Goal: Task Accomplishment & Management: Use online tool/utility

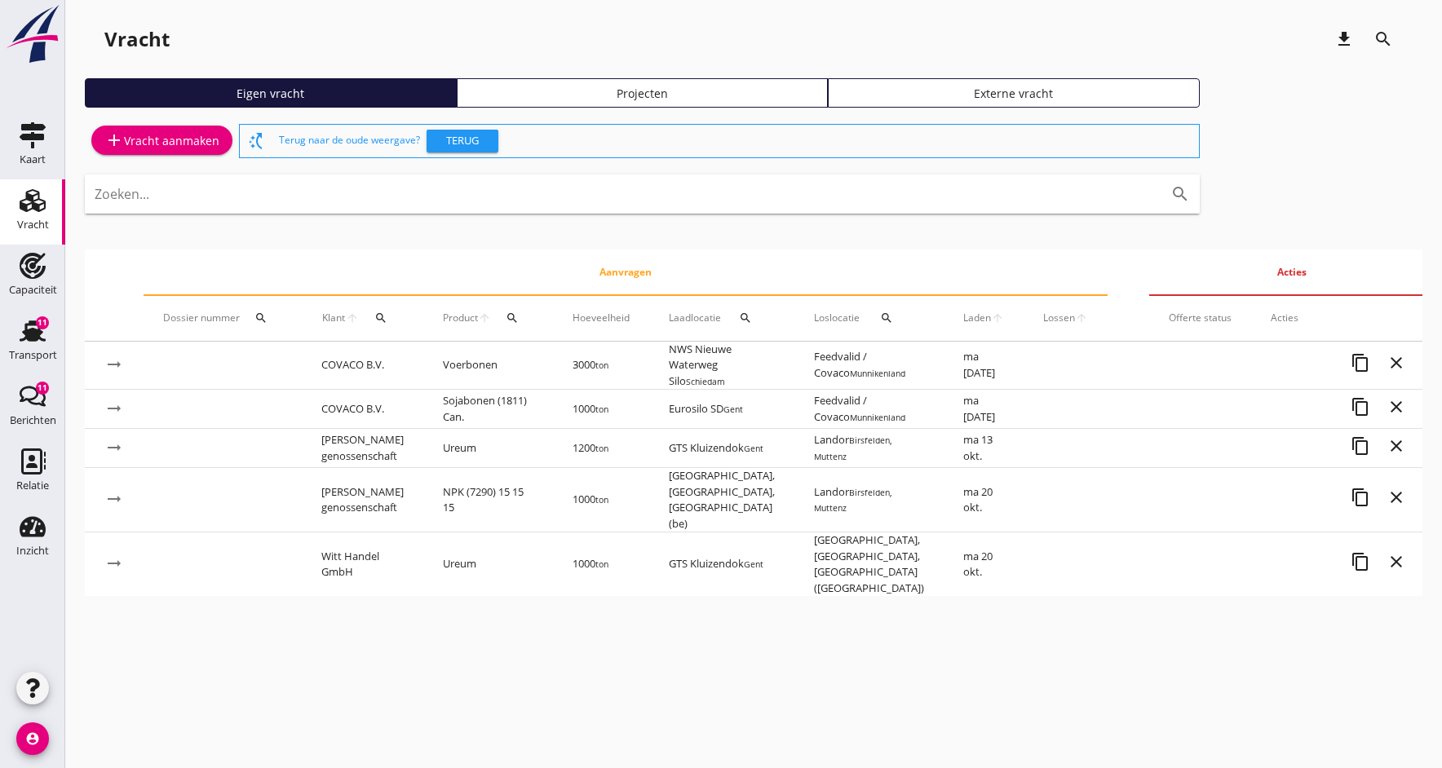
click at [128, 136] on div "add Vracht aanmaken" at bounding box center [161, 141] width 115 height 20
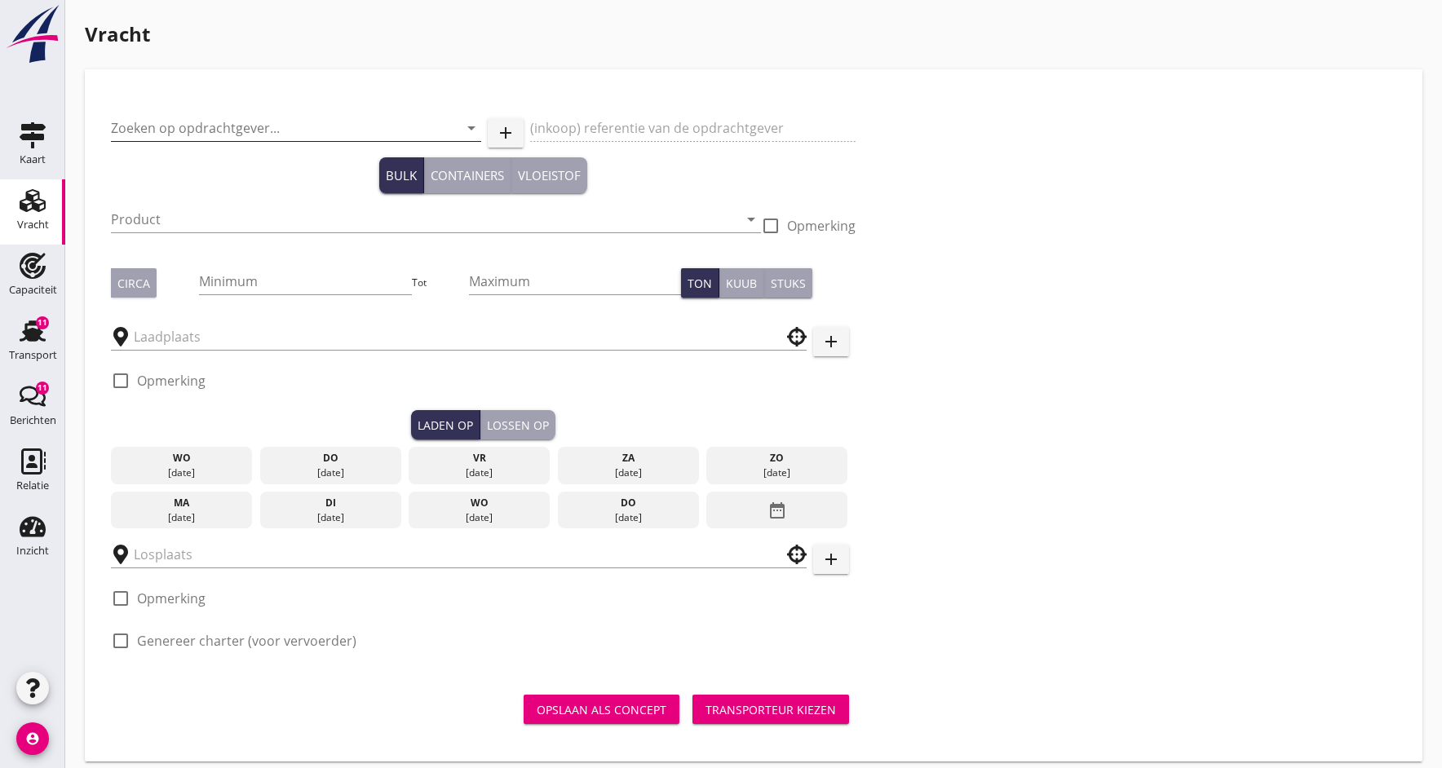
click at [250, 122] on input "Zoeken op opdrachtgever..." at bounding box center [273, 128] width 325 height 26
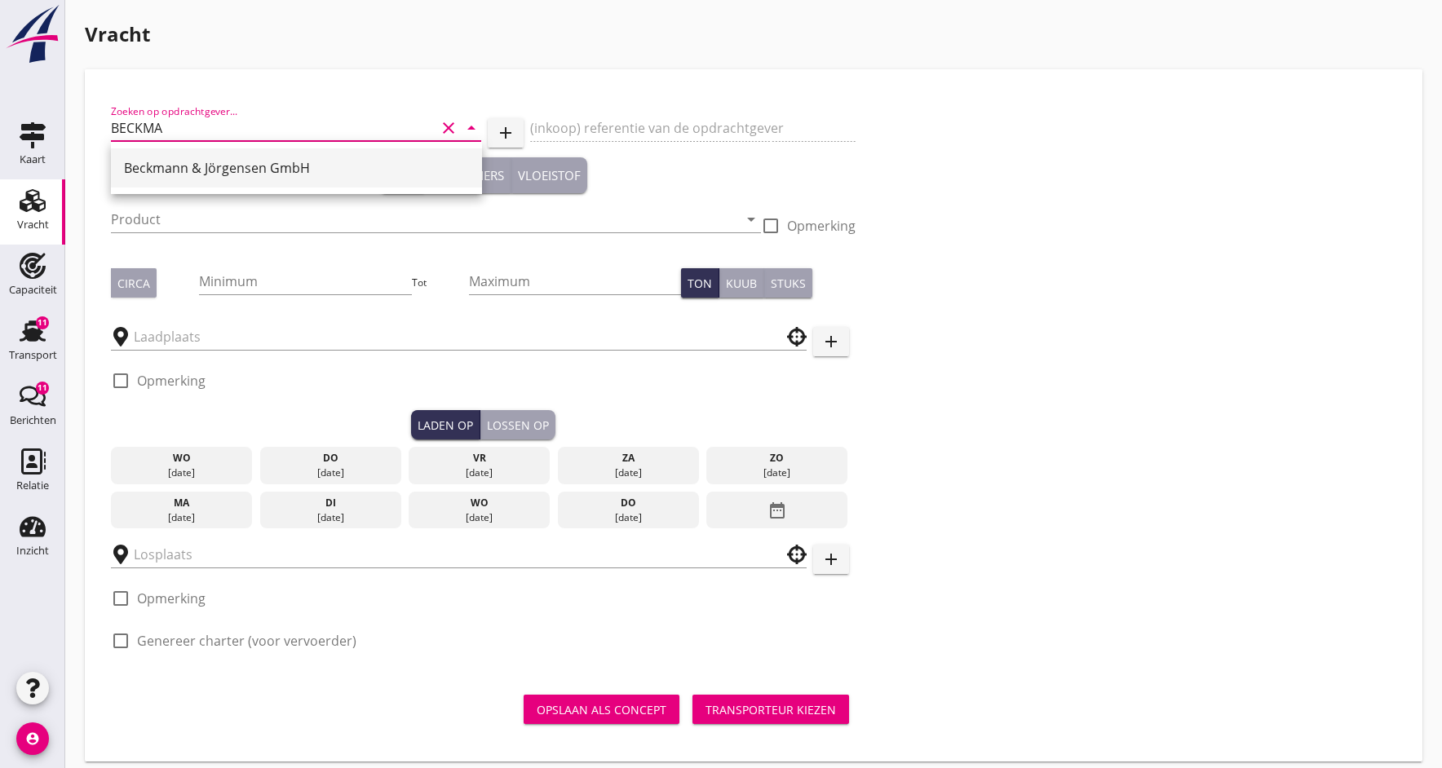
click at [301, 176] on div "Beckmann & Jörgensen GmbH" at bounding box center [296, 168] width 345 height 20
type input "Beckmann & Jörgensen GmbH"
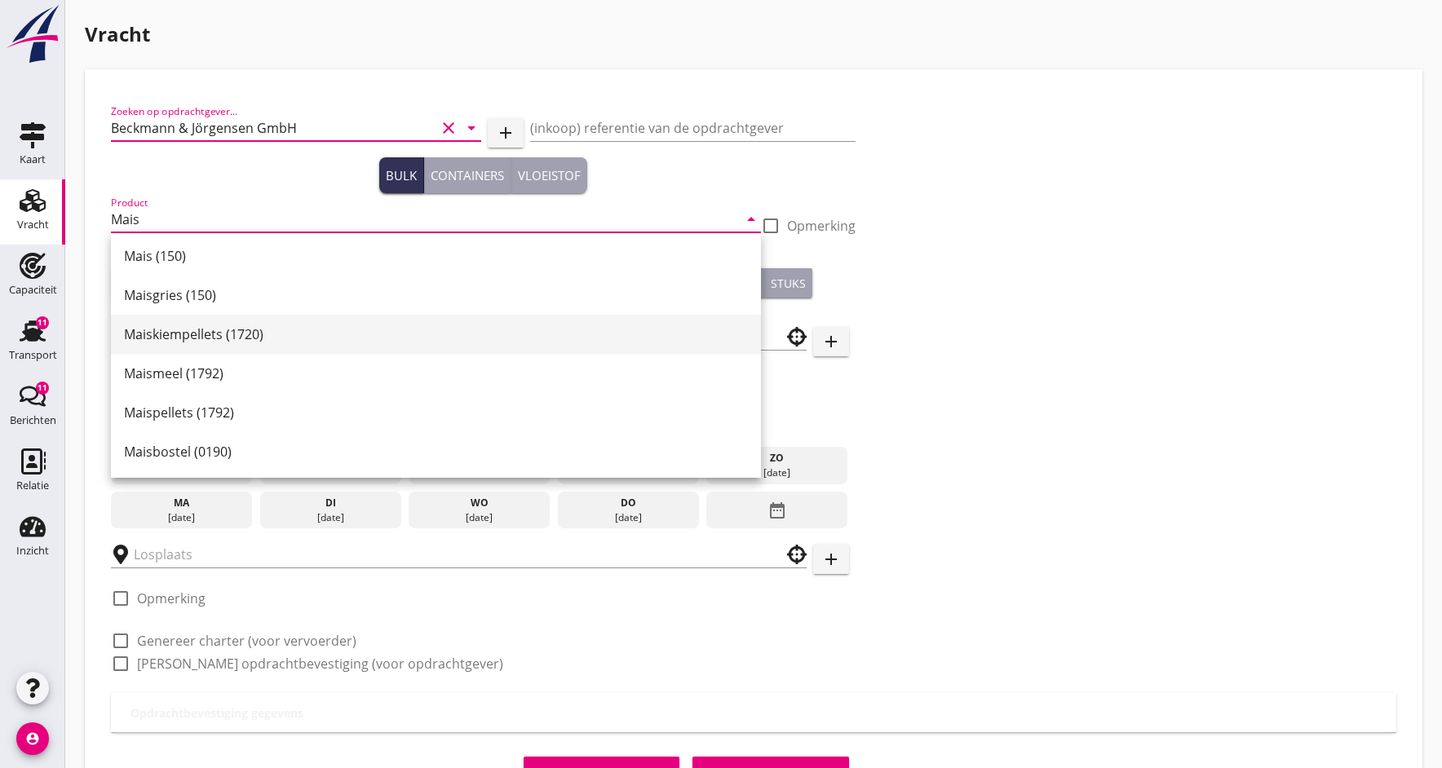
click at [171, 337] on div "Maiskiempellets (1720)" at bounding box center [436, 335] width 624 height 20
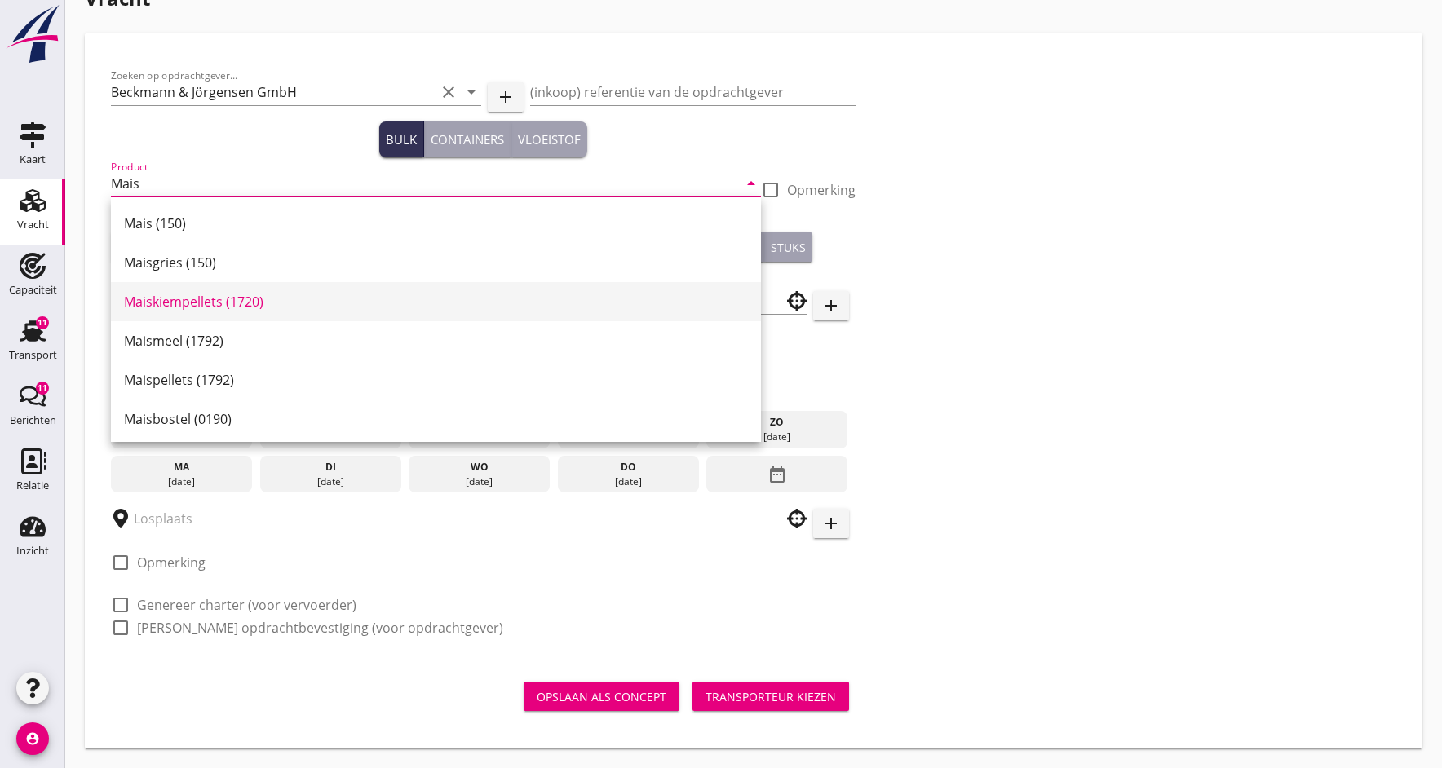
click at [160, 302] on div "Maiskiempellets (1720)" at bounding box center [436, 302] width 624 height 20
type input "Maiskiempellets (1720)"
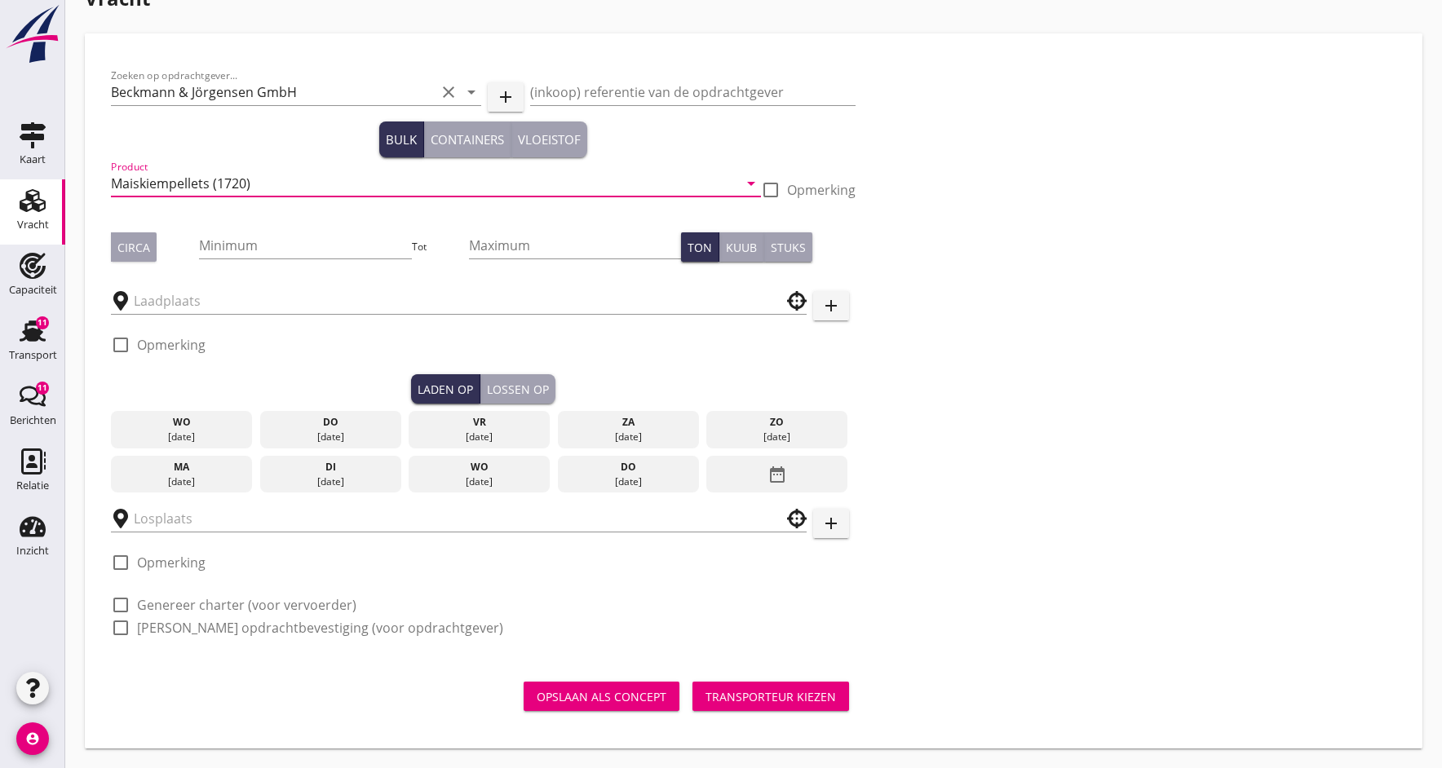
click at [146, 246] on div "Circa" at bounding box center [133, 247] width 33 height 17
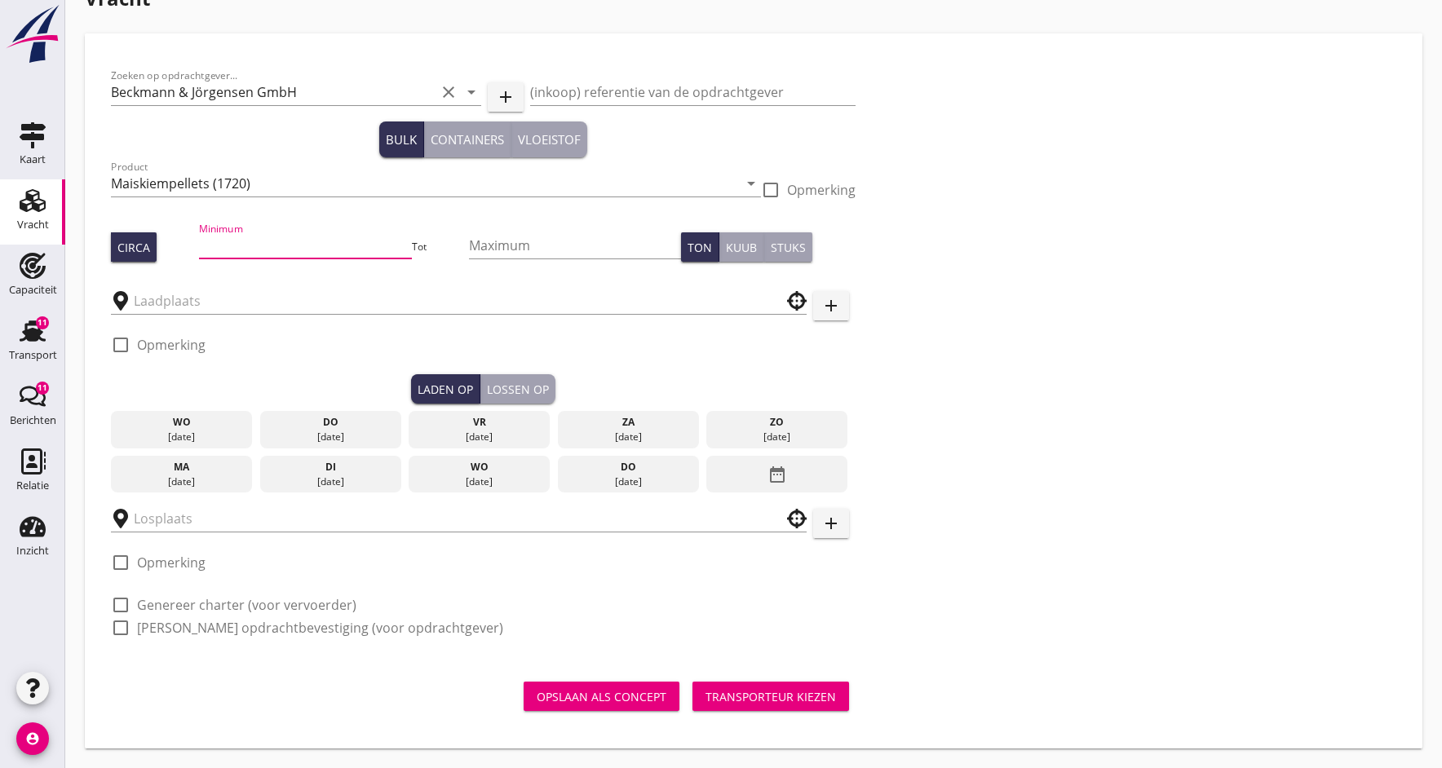
click at [255, 244] on input "Minimum" at bounding box center [305, 245] width 212 height 26
type input "1000"
click at [170, 306] on input "text" at bounding box center [447, 301] width 627 height 26
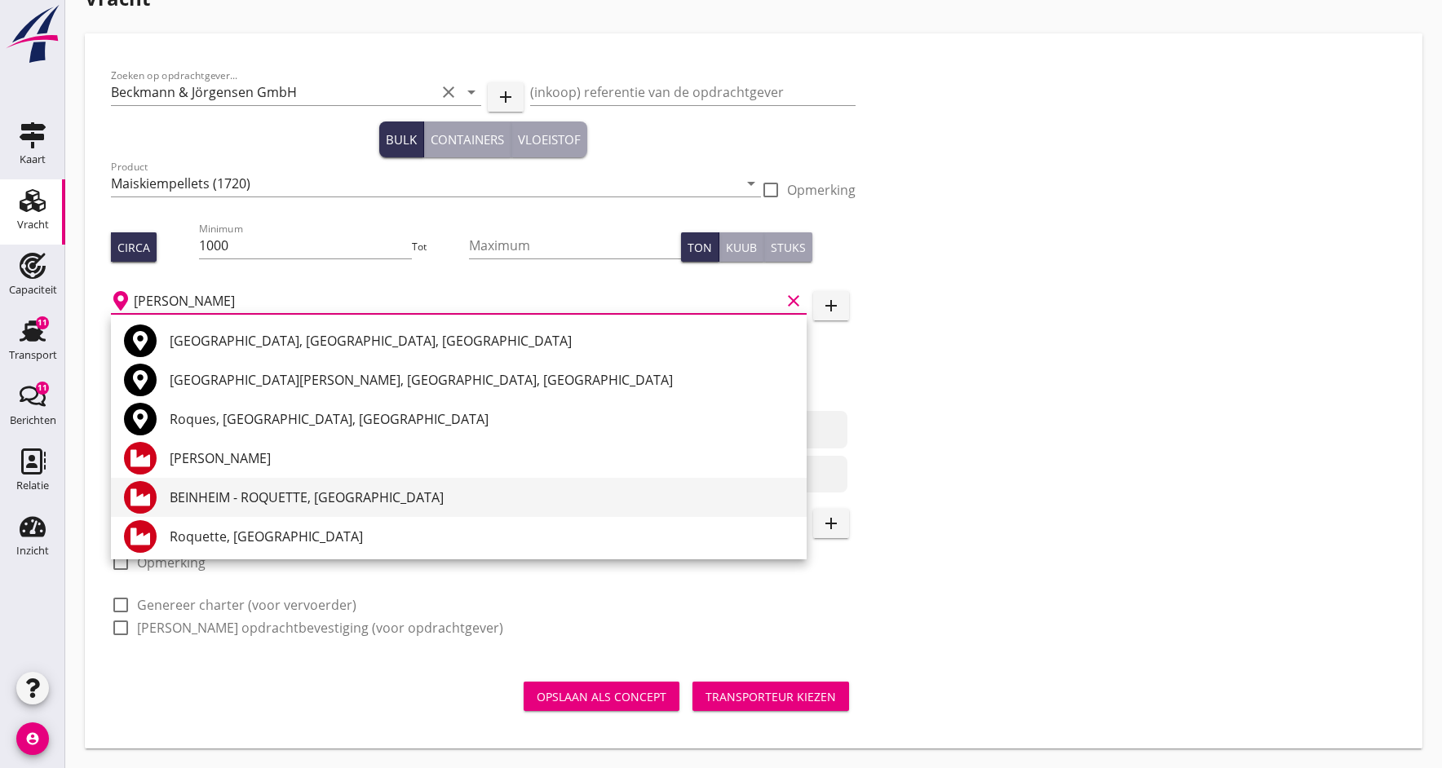
click at [261, 499] on div "BEINHEIM - ROQUETTE, Beinheim" at bounding box center [482, 498] width 624 height 20
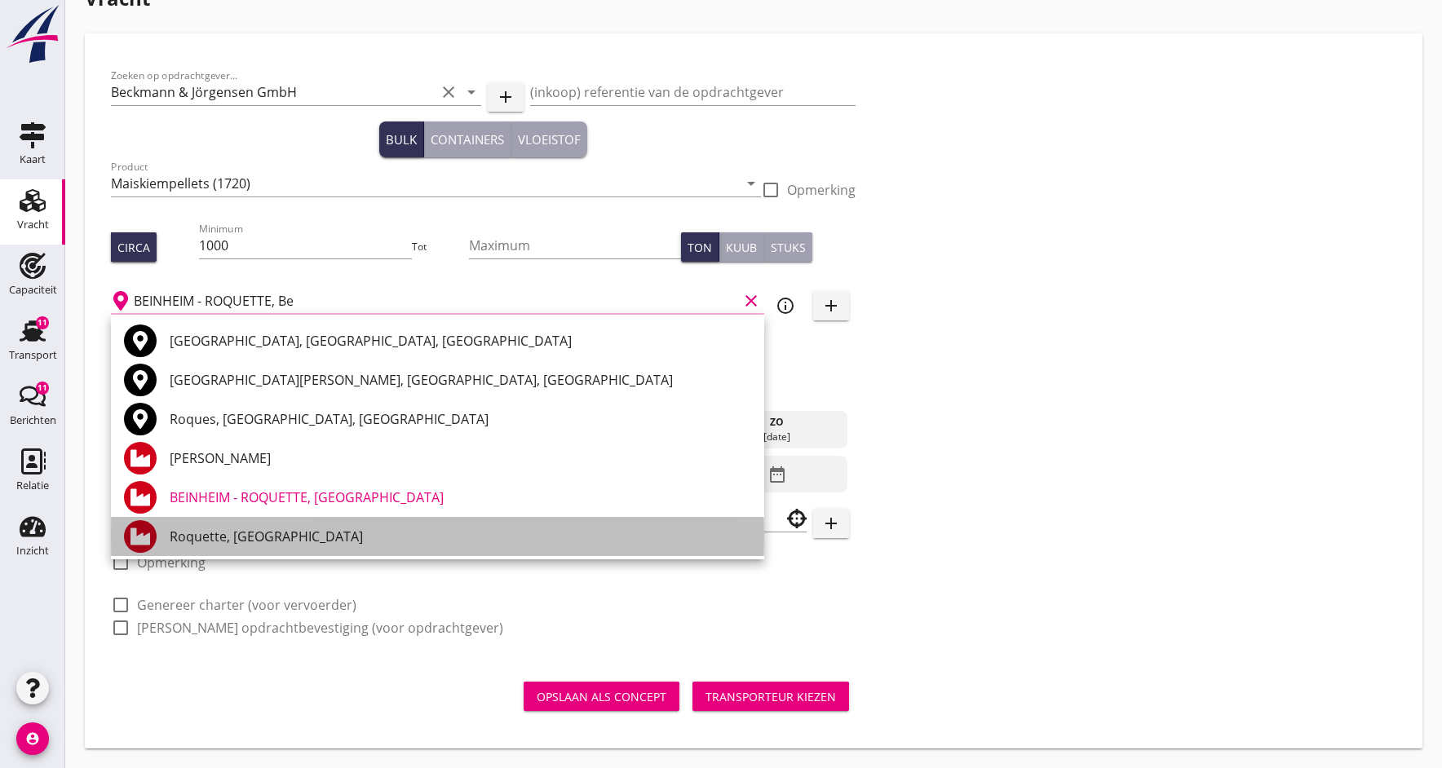
click at [209, 527] on div "Roquette, [GEOGRAPHIC_DATA]" at bounding box center [461, 537] width 582 height 20
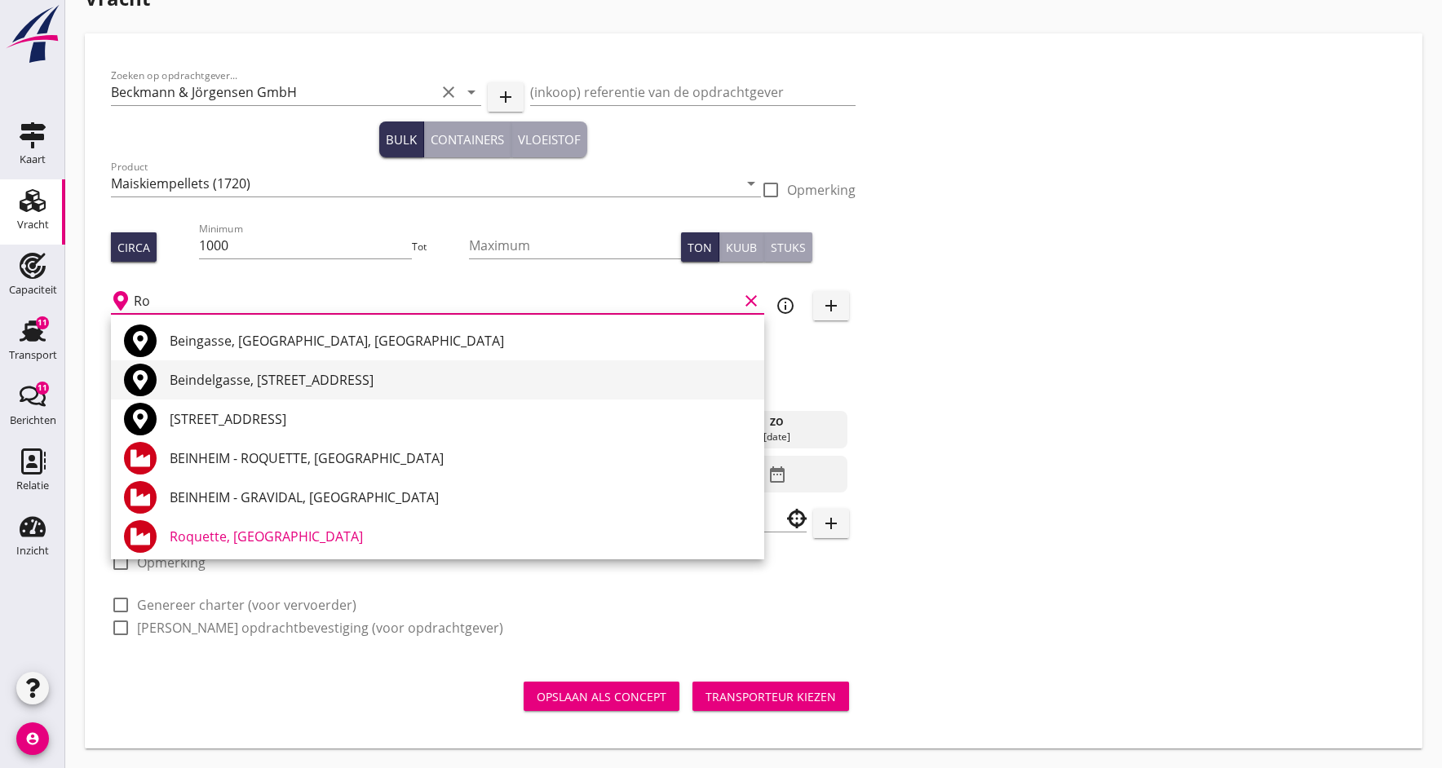
type input "R"
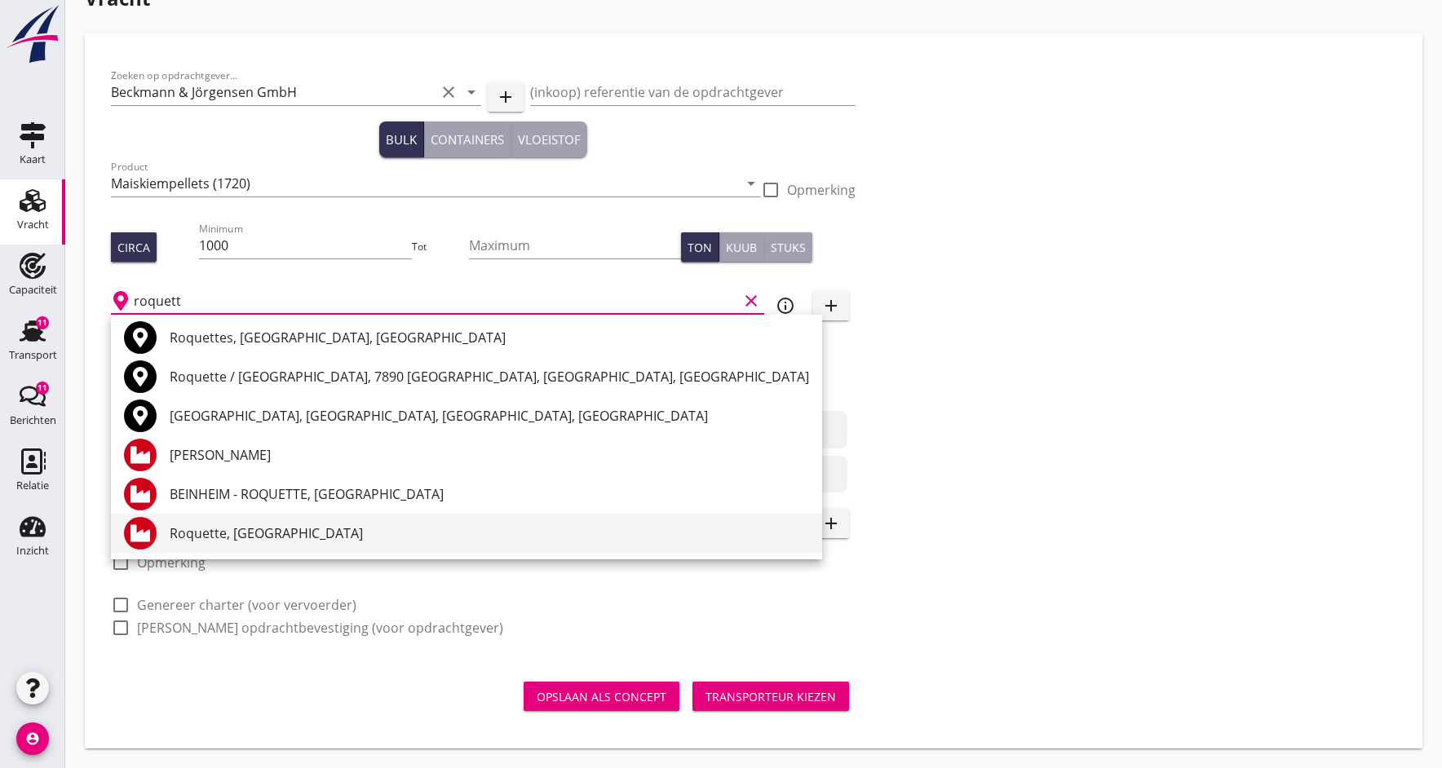
scroll to position [3, 0]
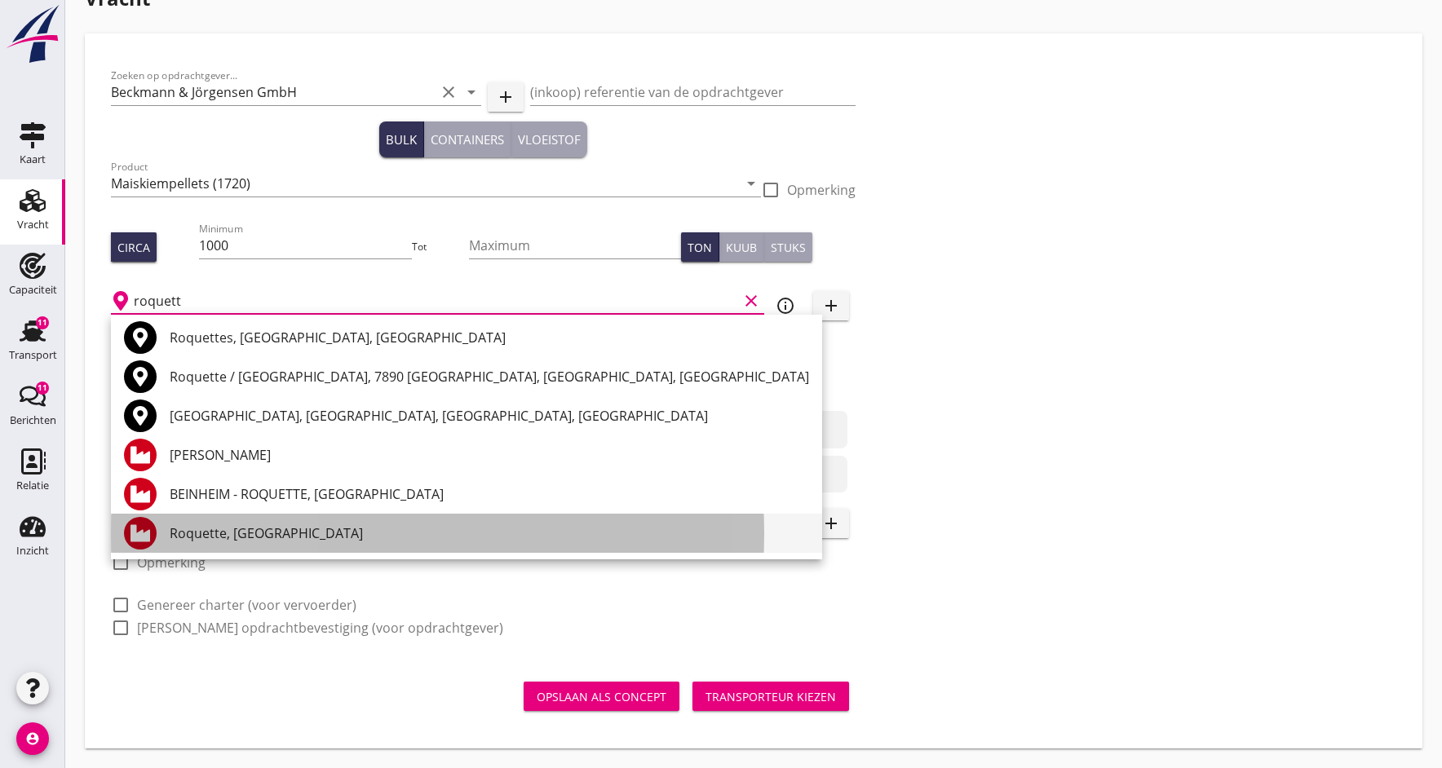
click at [209, 536] on div "Roquette, [GEOGRAPHIC_DATA]" at bounding box center [490, 534] width 640 height 20
type input "Roquette, [GEOGRAPHIC_DATA]"
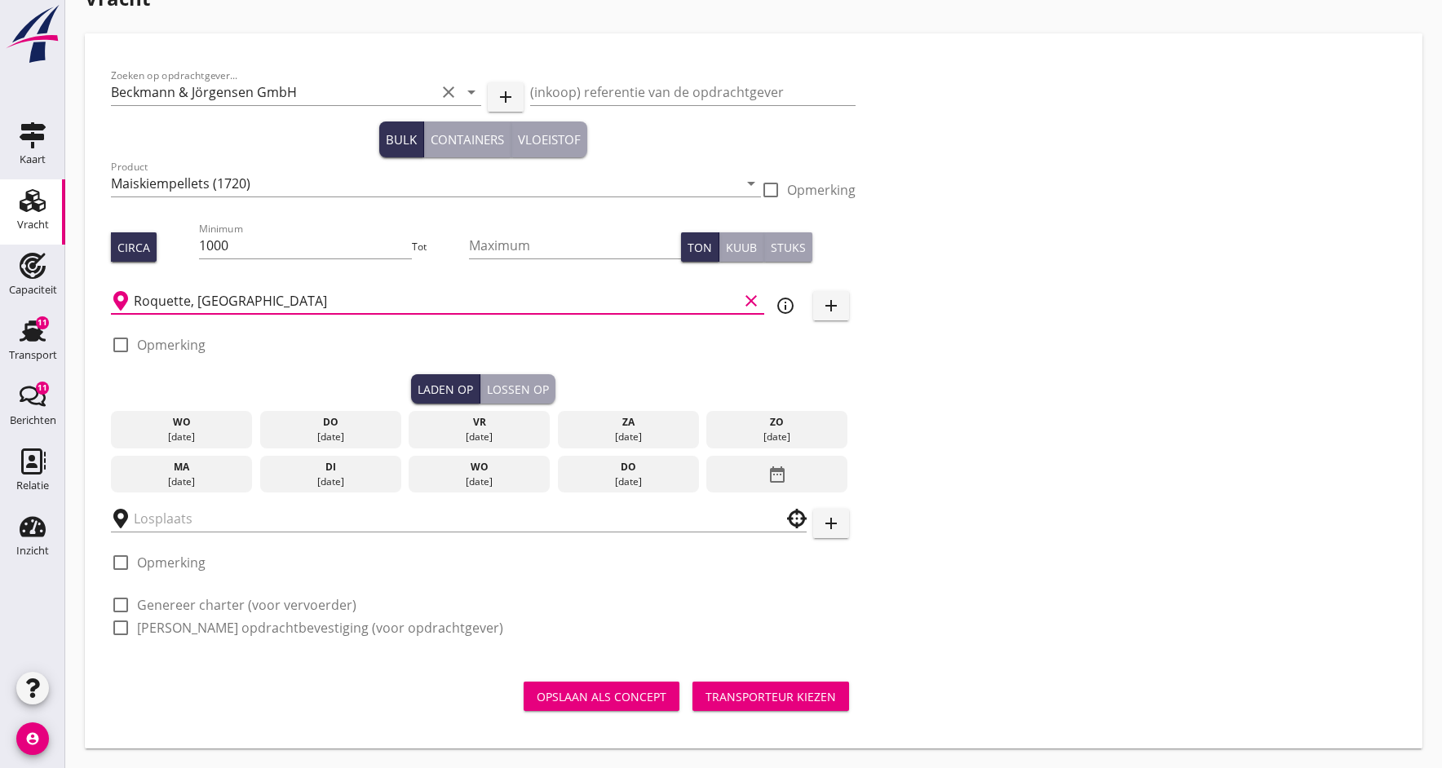
click at [466, 433] on div "[DATE]" at bounding box center [480, 437] width 134 height 15
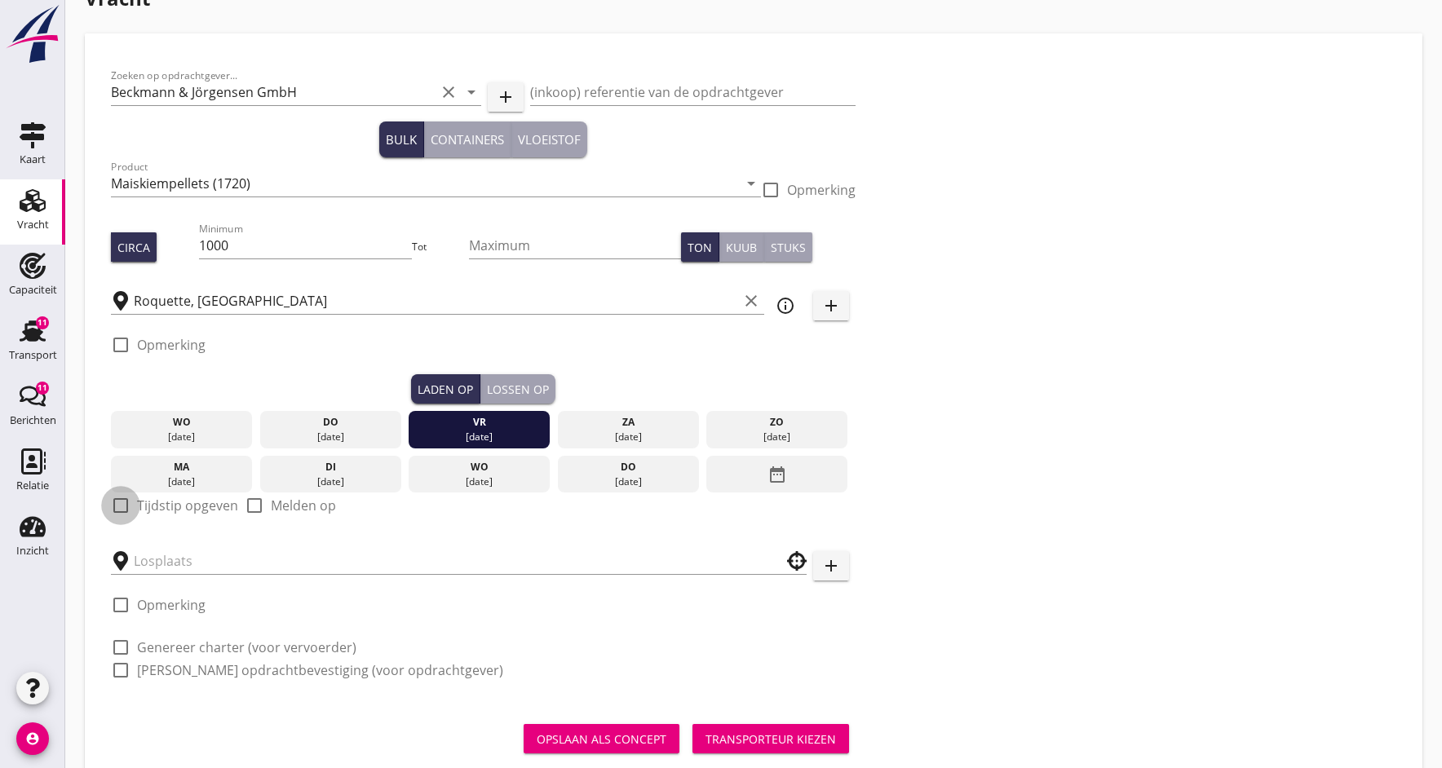
click at [124, 506] on div at bounding box center [121, 506] width 28 height 28
checkbox input "true"
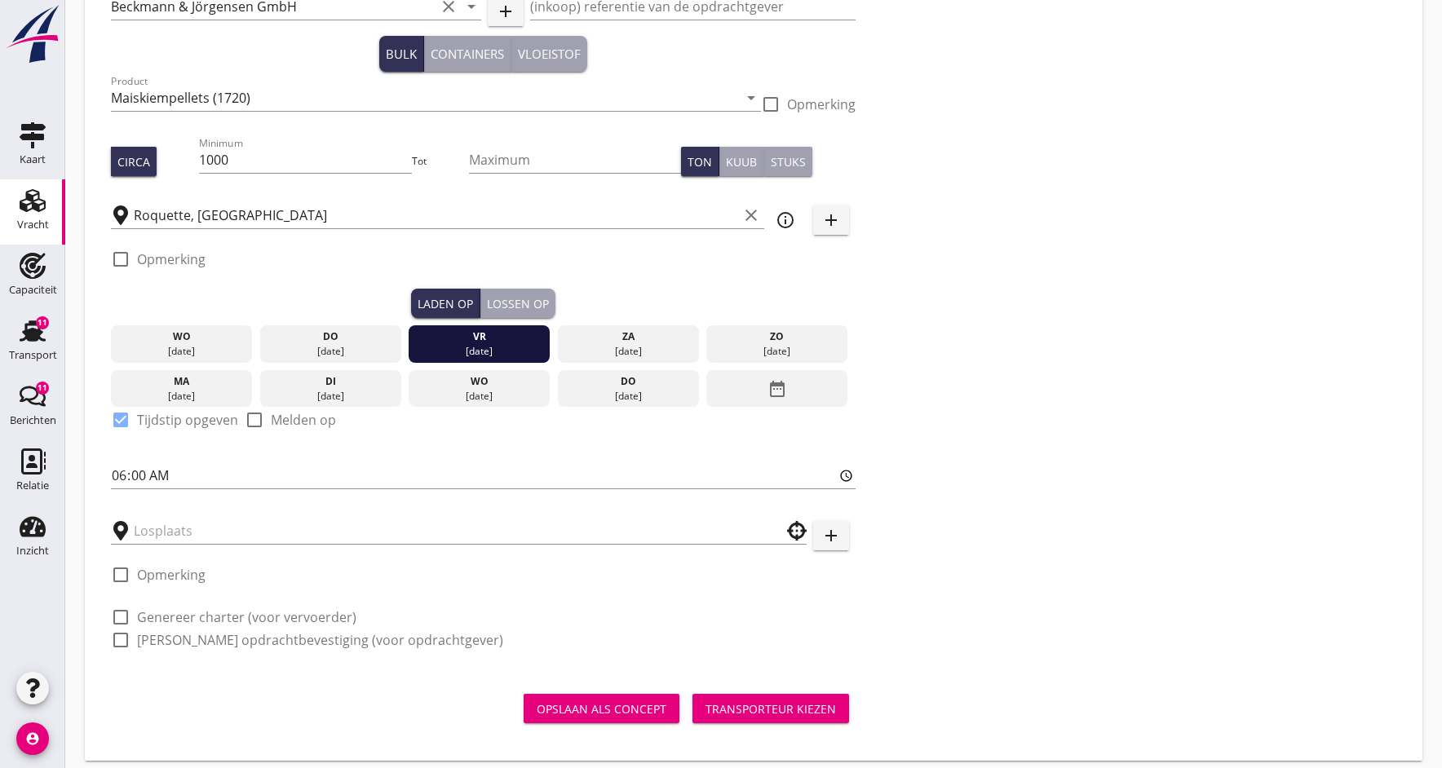
scroll to position [123, 0]
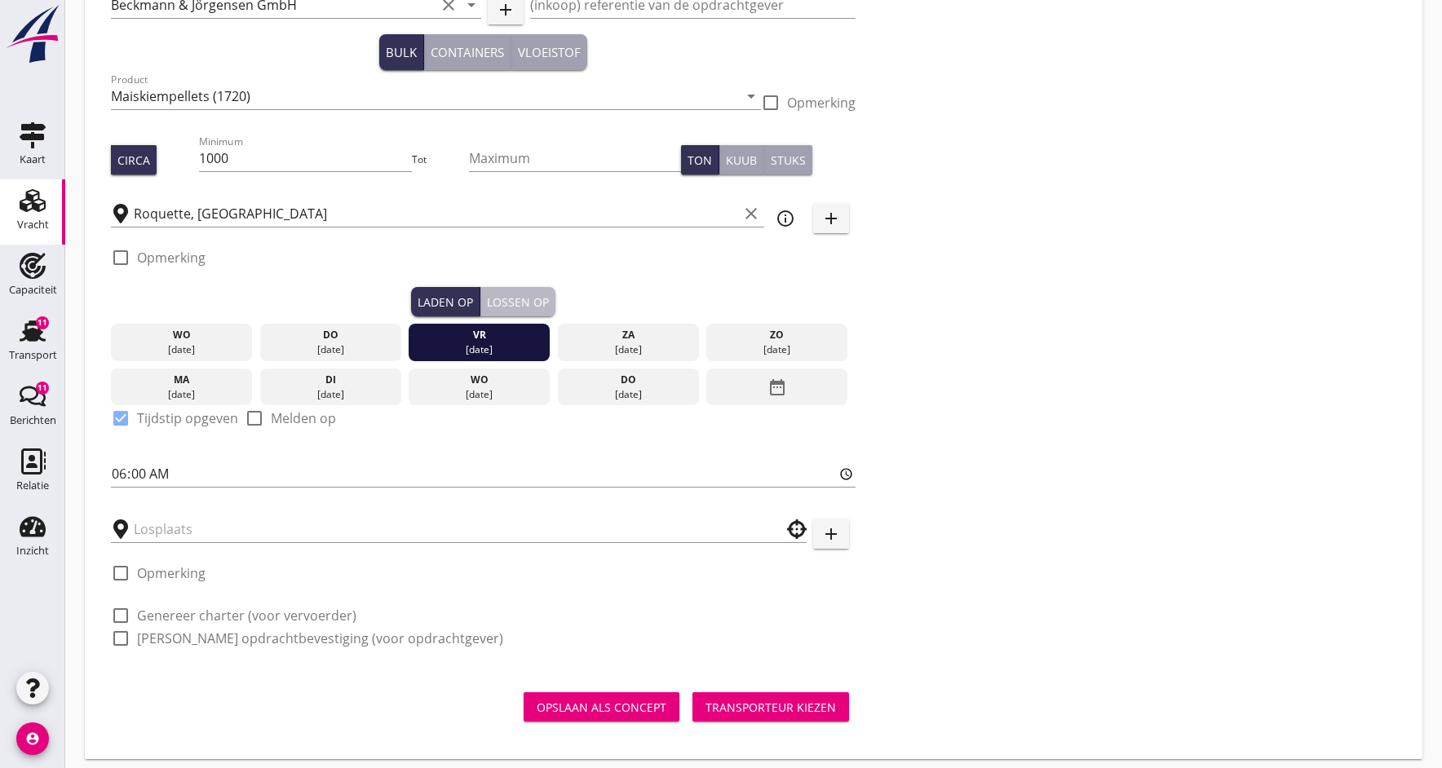
click at [528, 300] on div "Lossen op" at bounding box center [518, 302] width 62 height 17
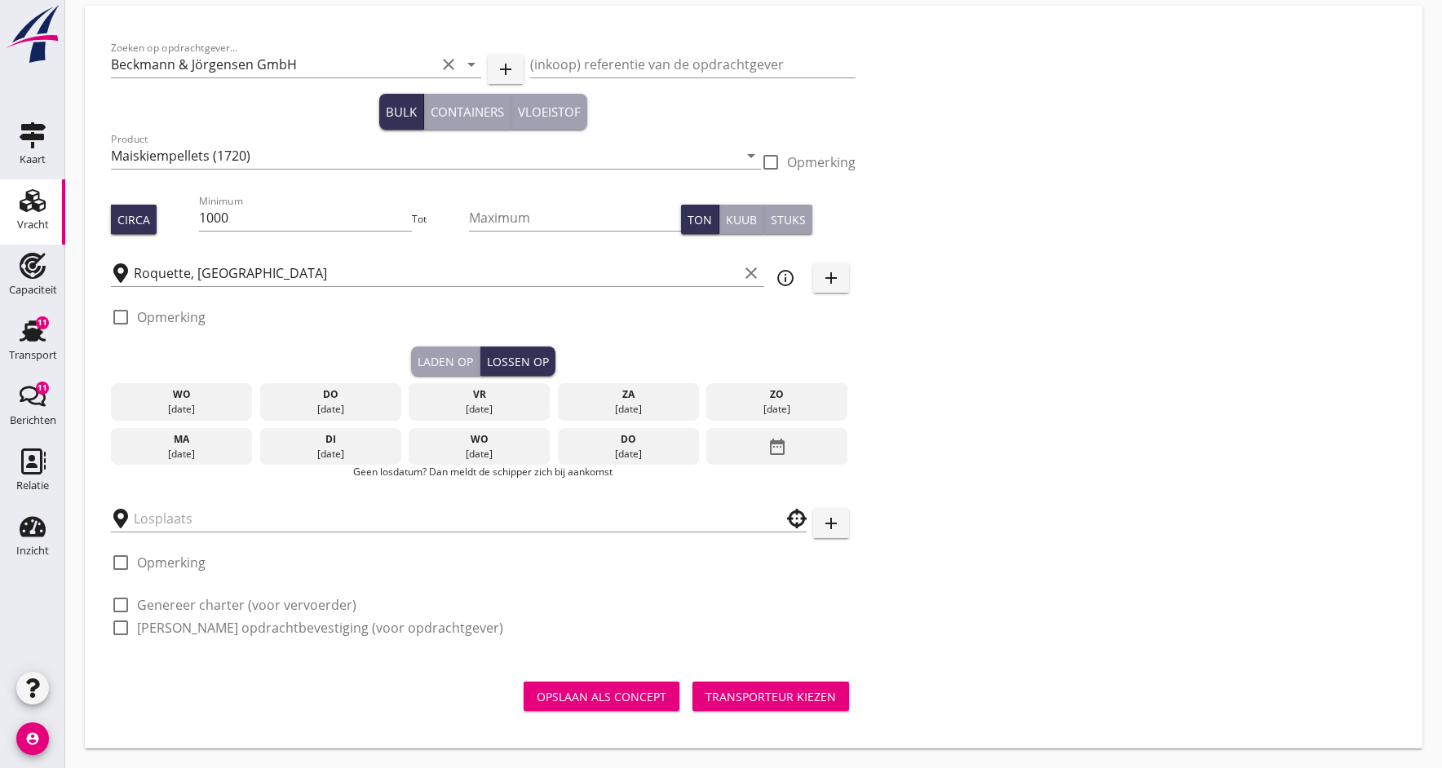
click at [489, 453] on div "[DATE]" at bounding box center [480, 454] width 134 height 15
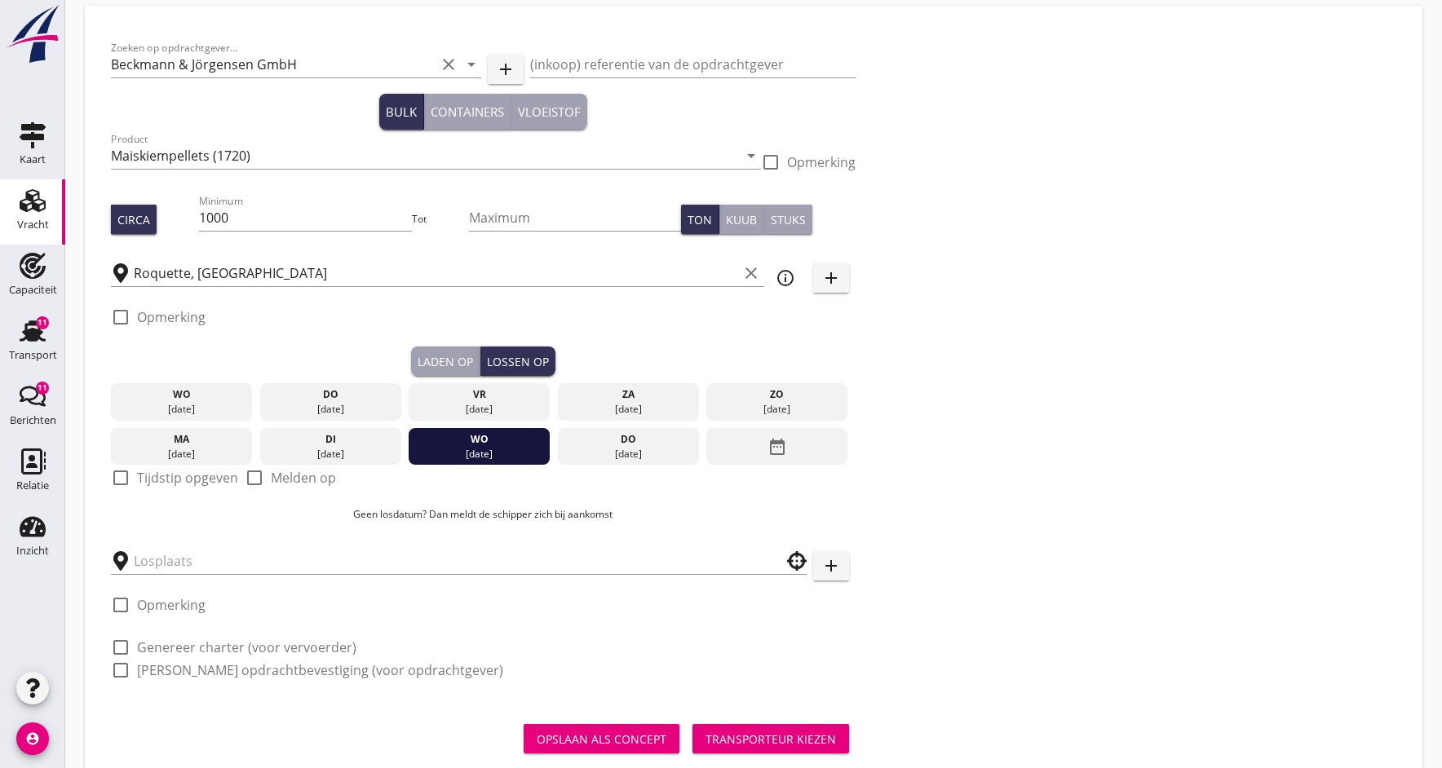
click at [126, 477] on div at bounding box center [121, 478] width 28 height 28
checkbox input "true"
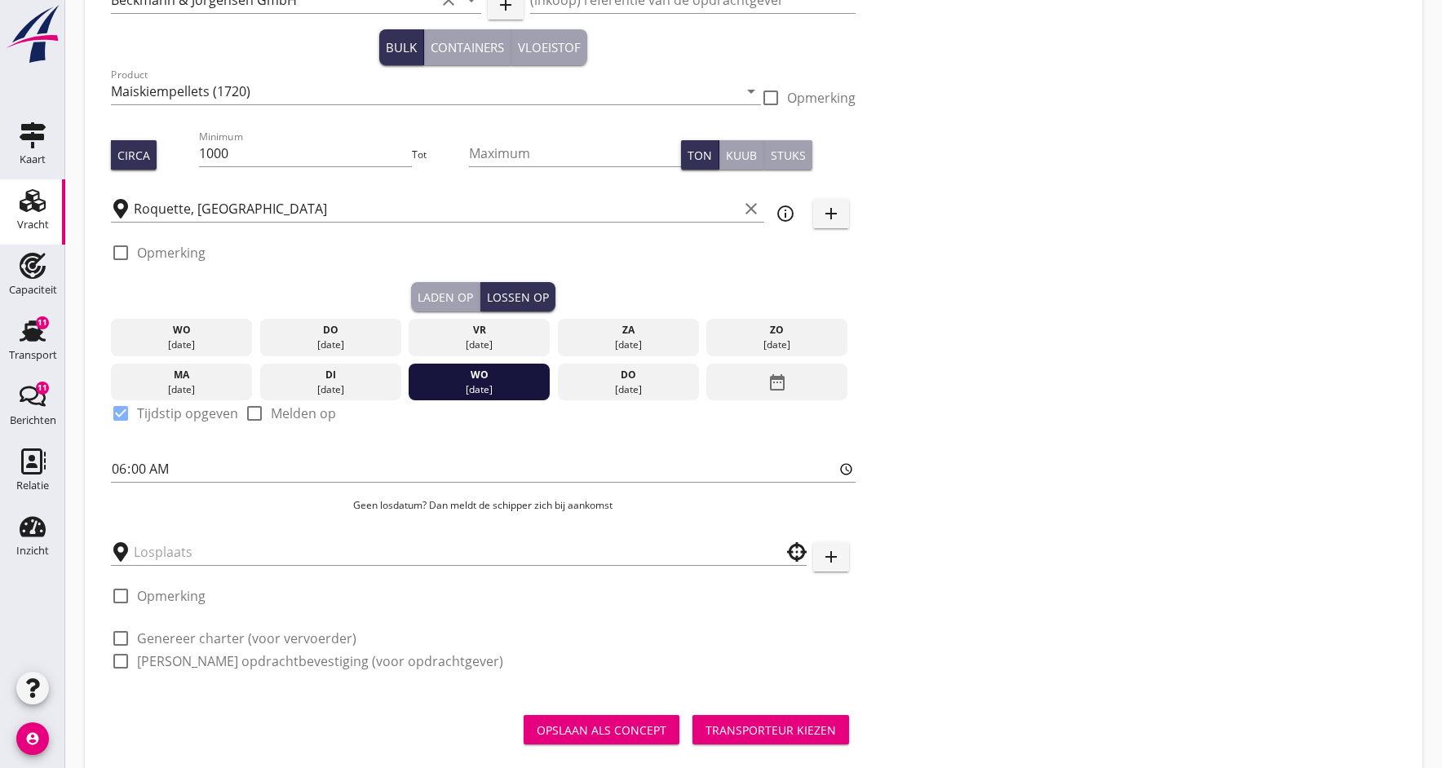
scroll to position [129, 0]
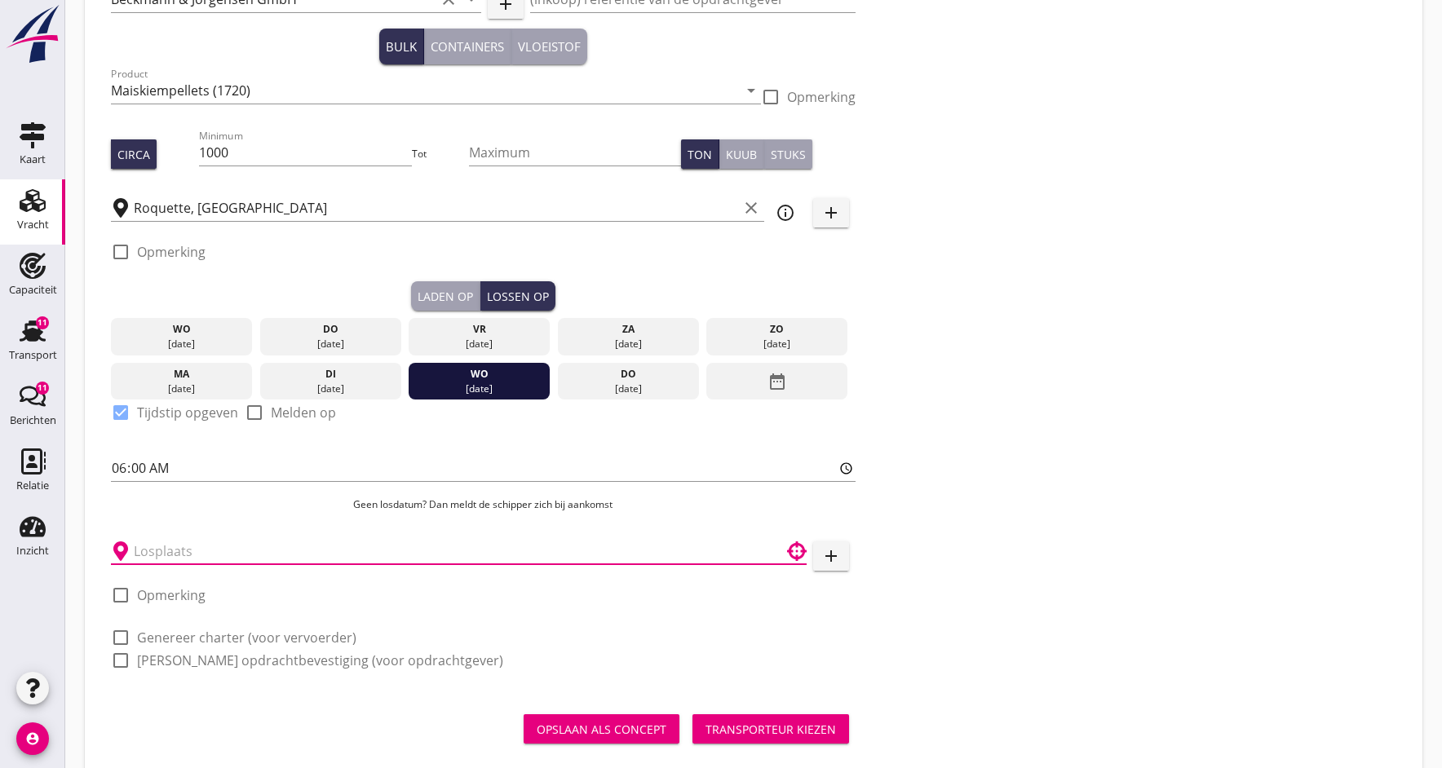
click at [170, 556] on input "text" at bounding box center [447, 551] width 627 height 26
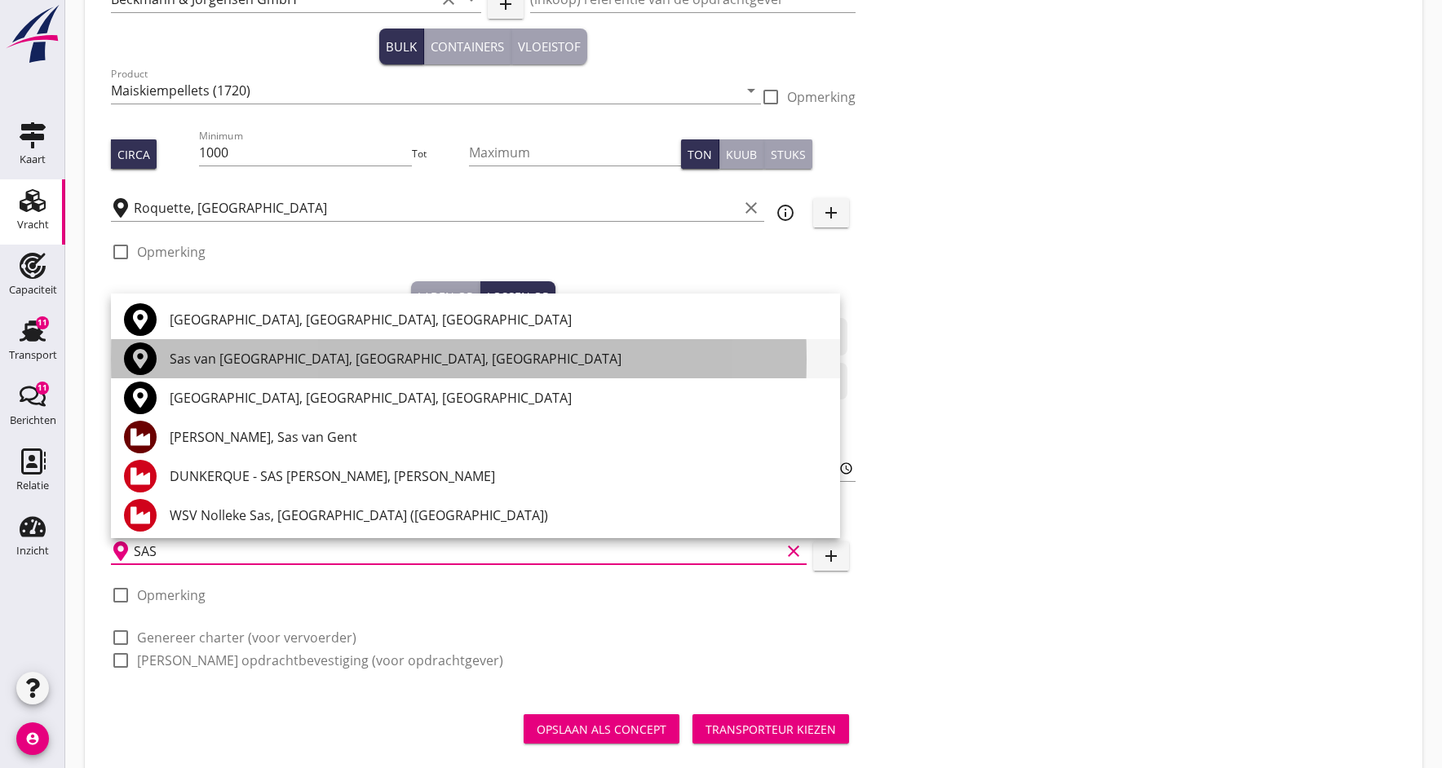
click at [235, 356] on div "Sas van [GEOGRAPHIC_DATA], [GEOGRAPHIC_DATA], [GEOGRAPHIC_DATA]" at bounding box center [498, 359] width 657 height 20
type input "Sas van [GEOGRAPHIC_DATA], [GEOGRAPHIC_DATA], [GEOGRAPHIC_DATA]"
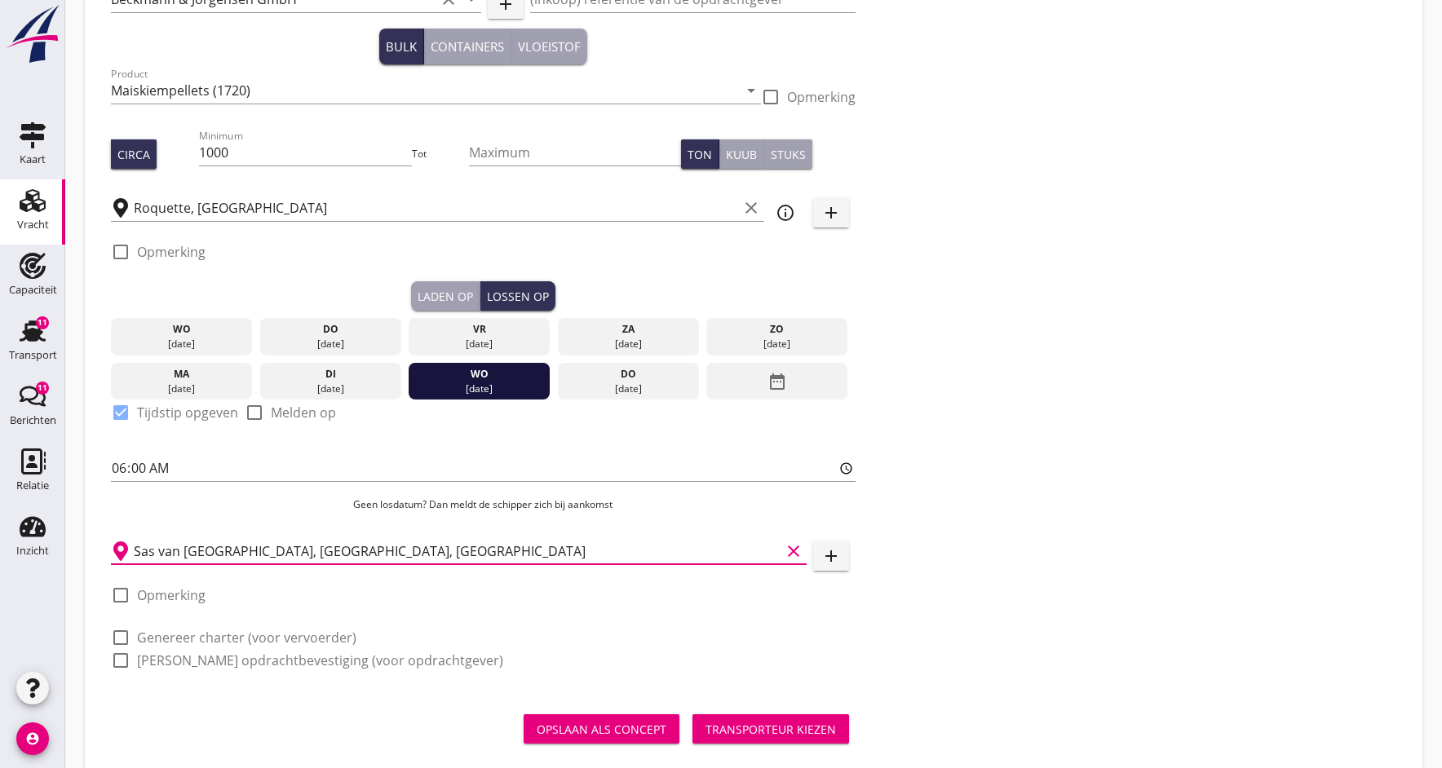
scroll to position [162, 0]
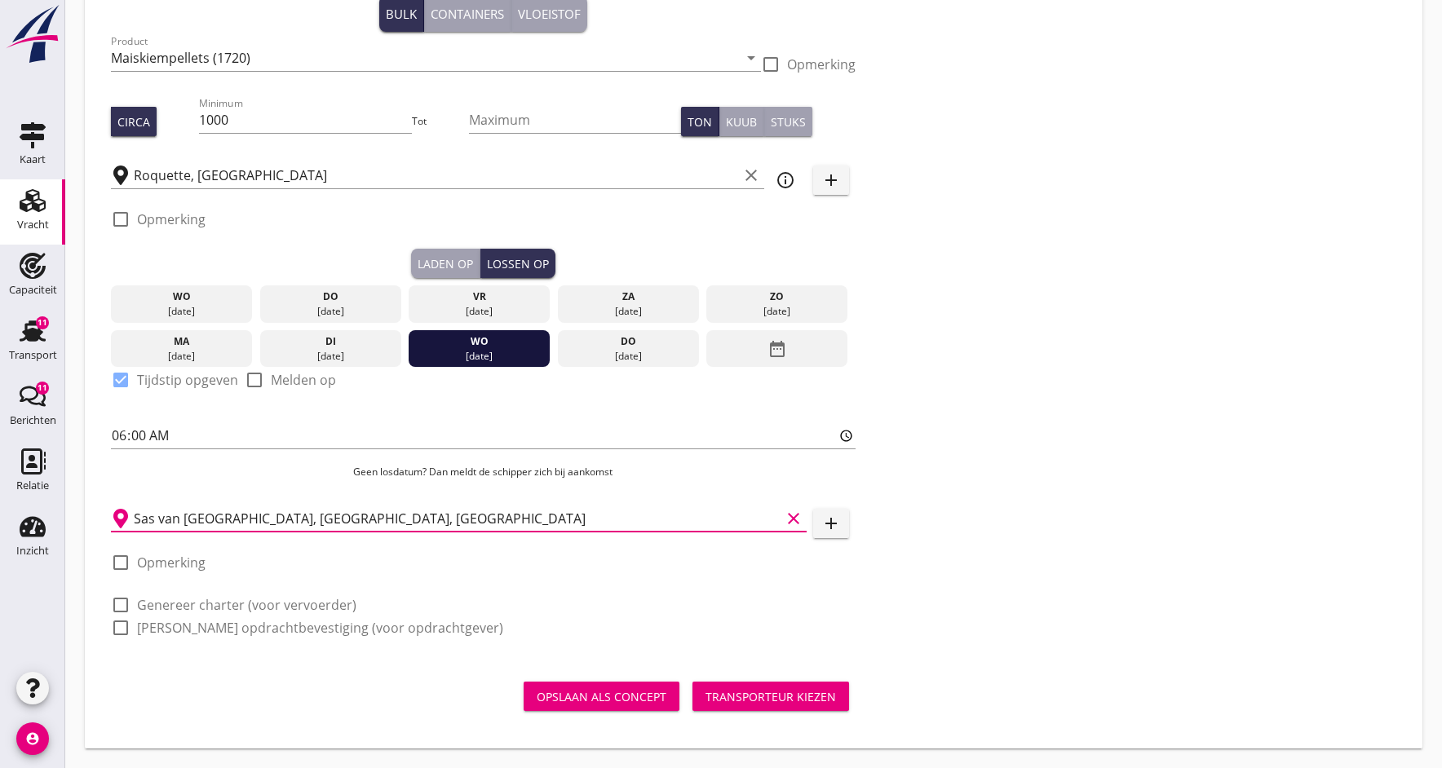
click at [123, 569] on div at bounding box center [121, 563] width 28 height 28
checkbox input "true"
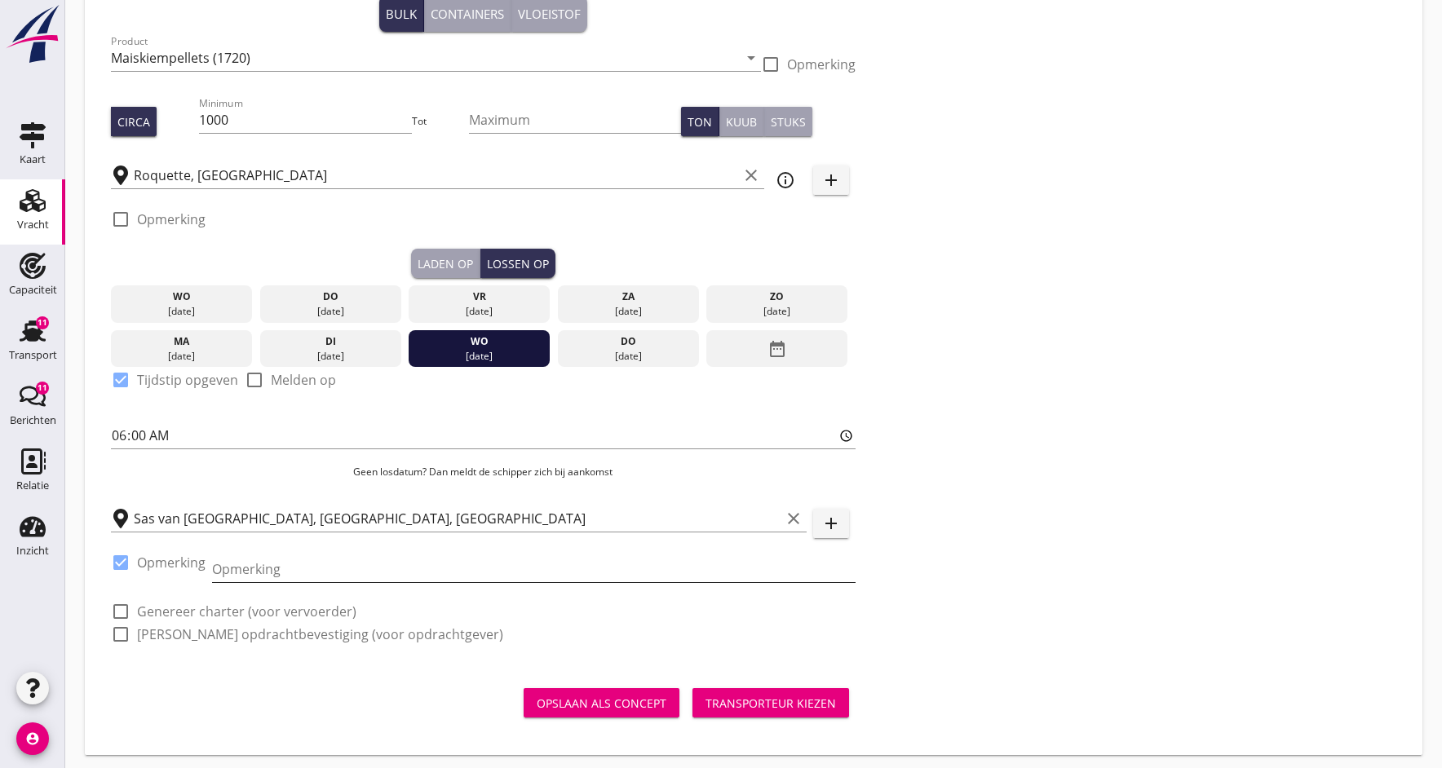
click at [242, 569] on input "Opmerking" at bounding box center [534, 569] width 644 height 26
type input "fa. [GEOGRAPHIC_DATA]"
click at [758, 706] on div "Transporteur kiezen" at bounding box center [771, 703] width 131 height 17
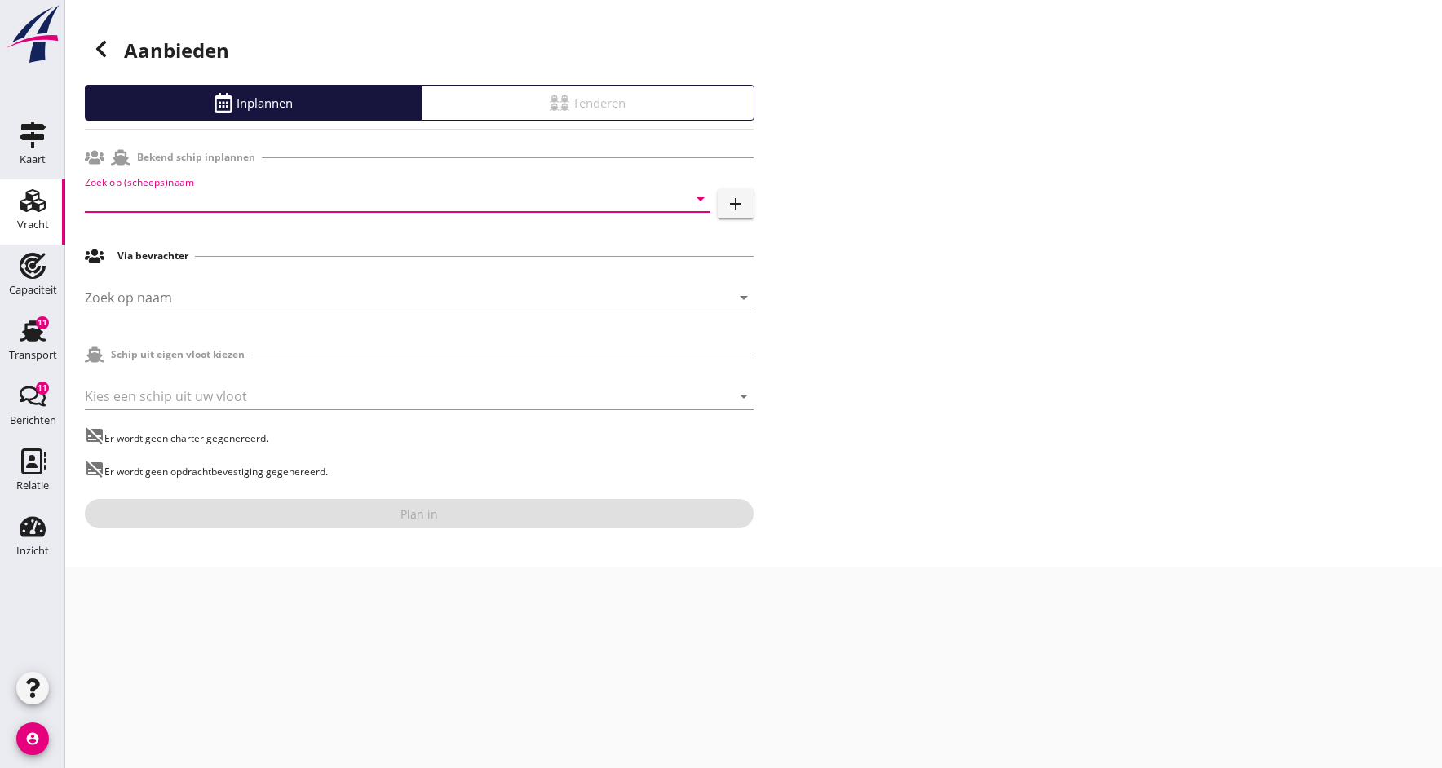
click at [158, 201] on input "Zoek op (scheeps)naam" at bounding box center [375, 199] width 580 height 26
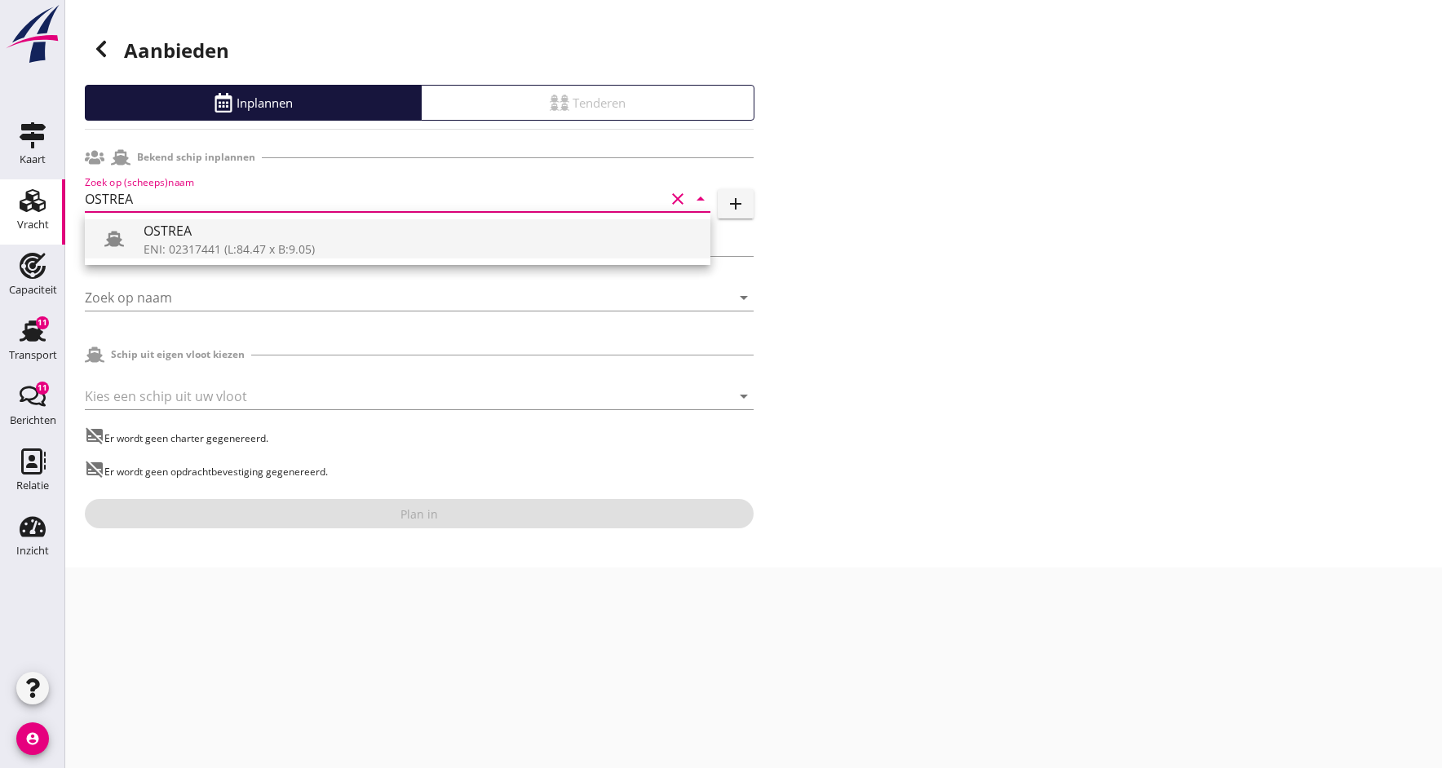
click at [167, 238] on div "OSTREA" at bounding box center [421, 231] width 554 height 20
type input "OSTREA"
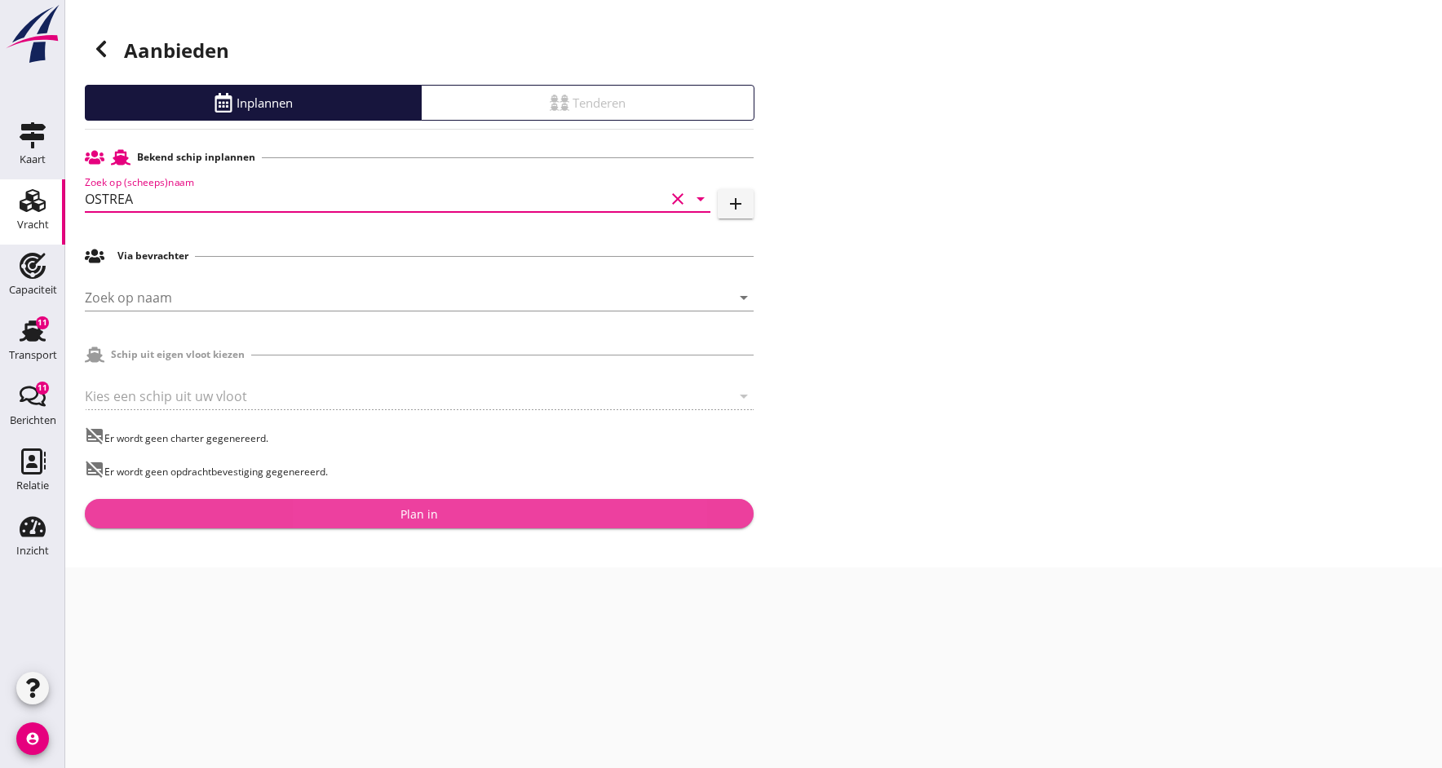
click at [396, 516] on div "Plan in" at bounding box center [419, 514] width 643 height 17
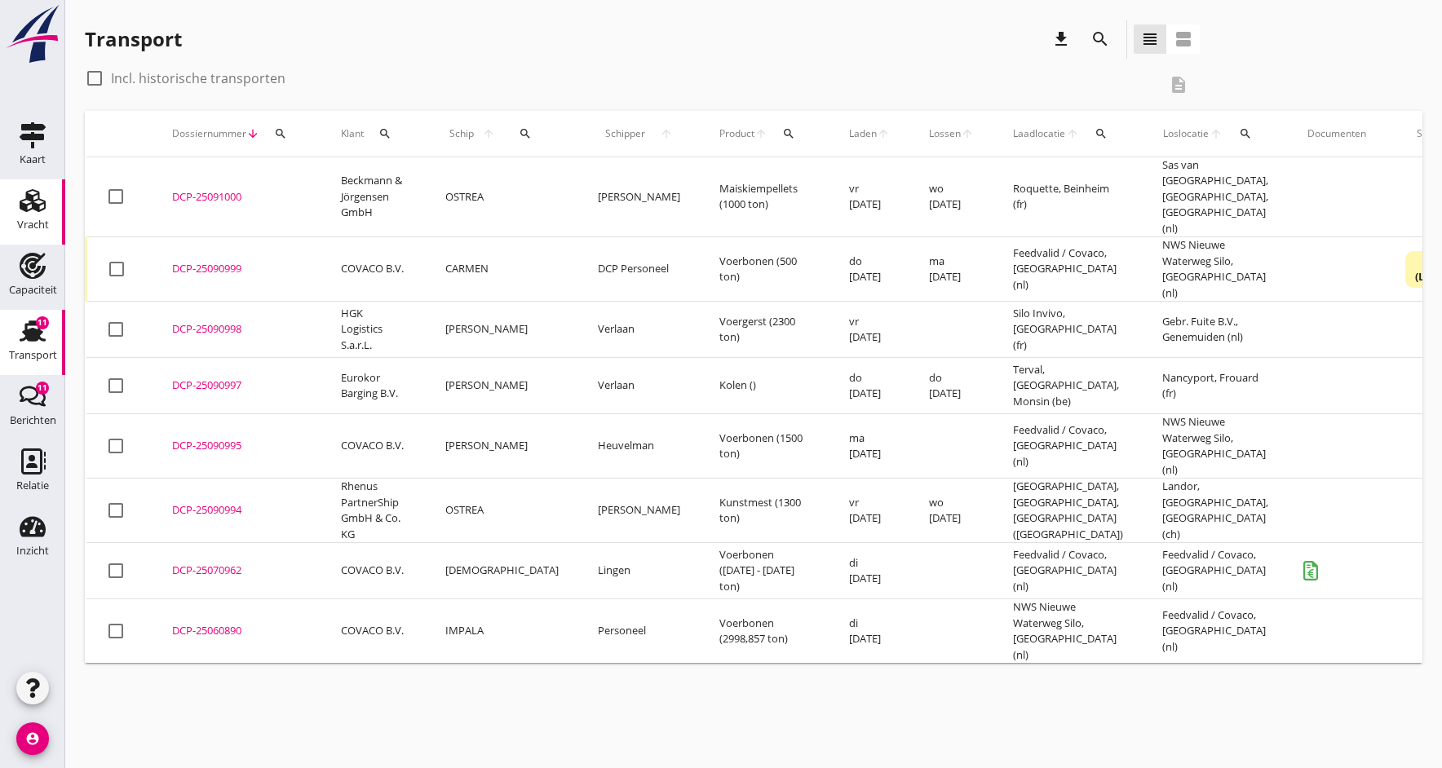
click at [20, 212] on icon "Vracht" at bounding box center [33, 201] width 26 height 26
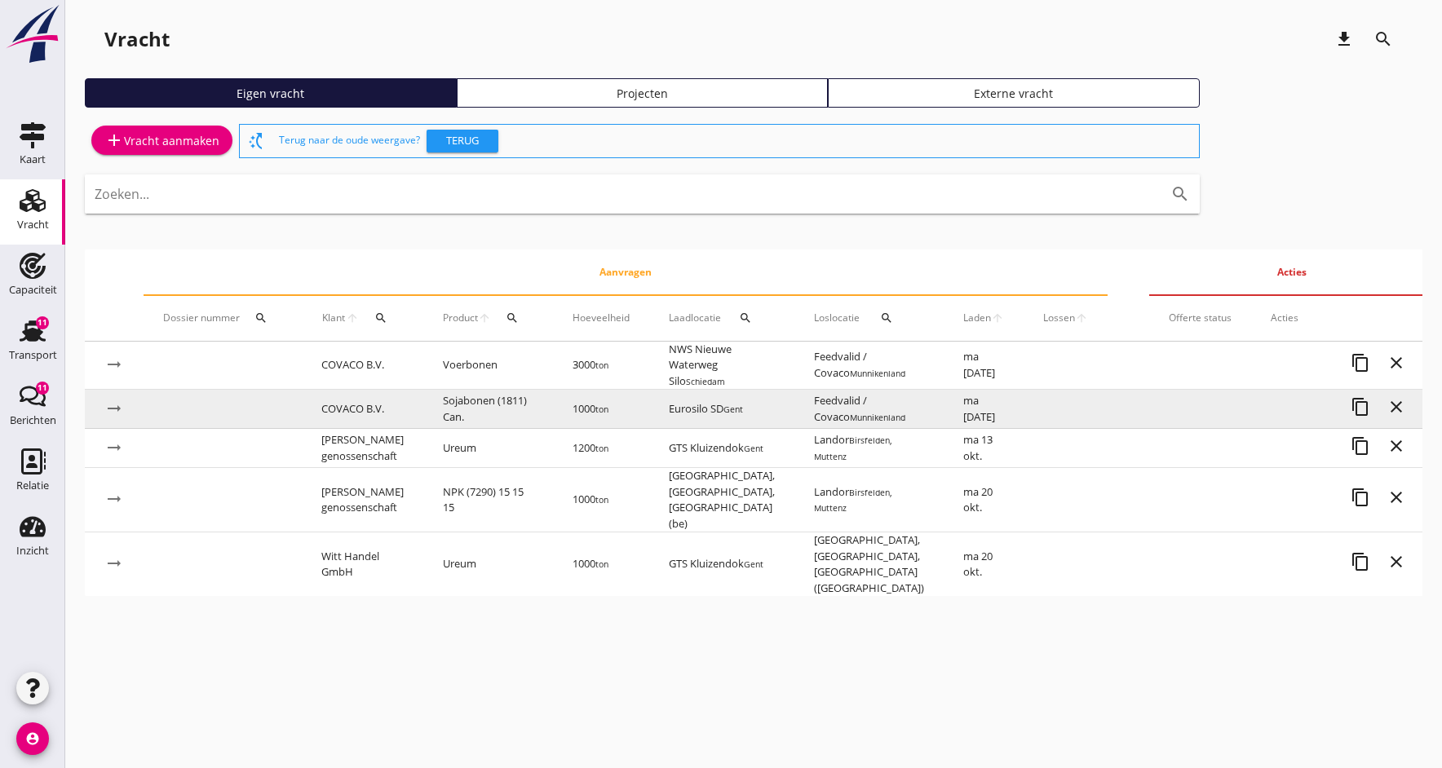
click at [352, 410] on td "COVACO B.V." at bounding box center [363, 409] width 122 height 39
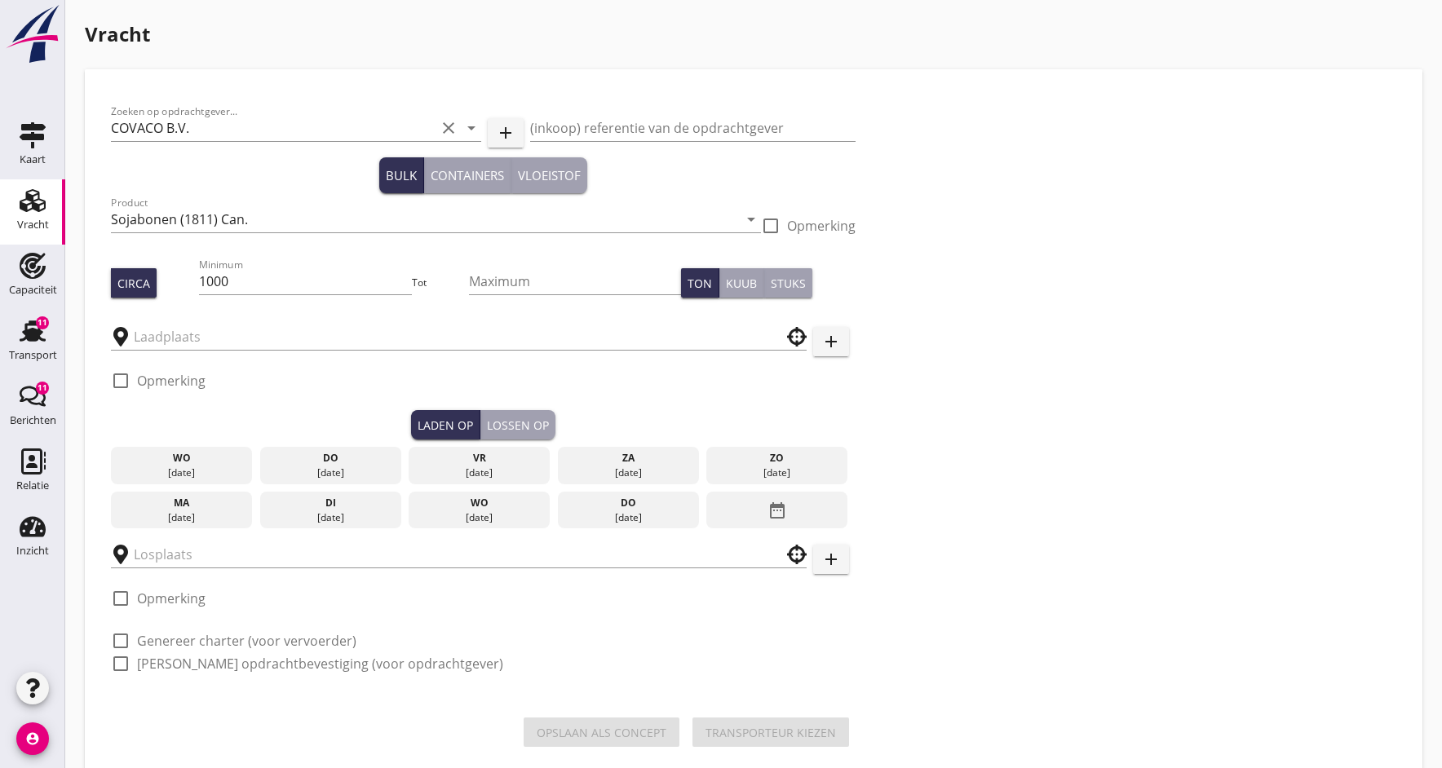
type input "Eurosilo SD"
type input "Feedvalid / Covaco"
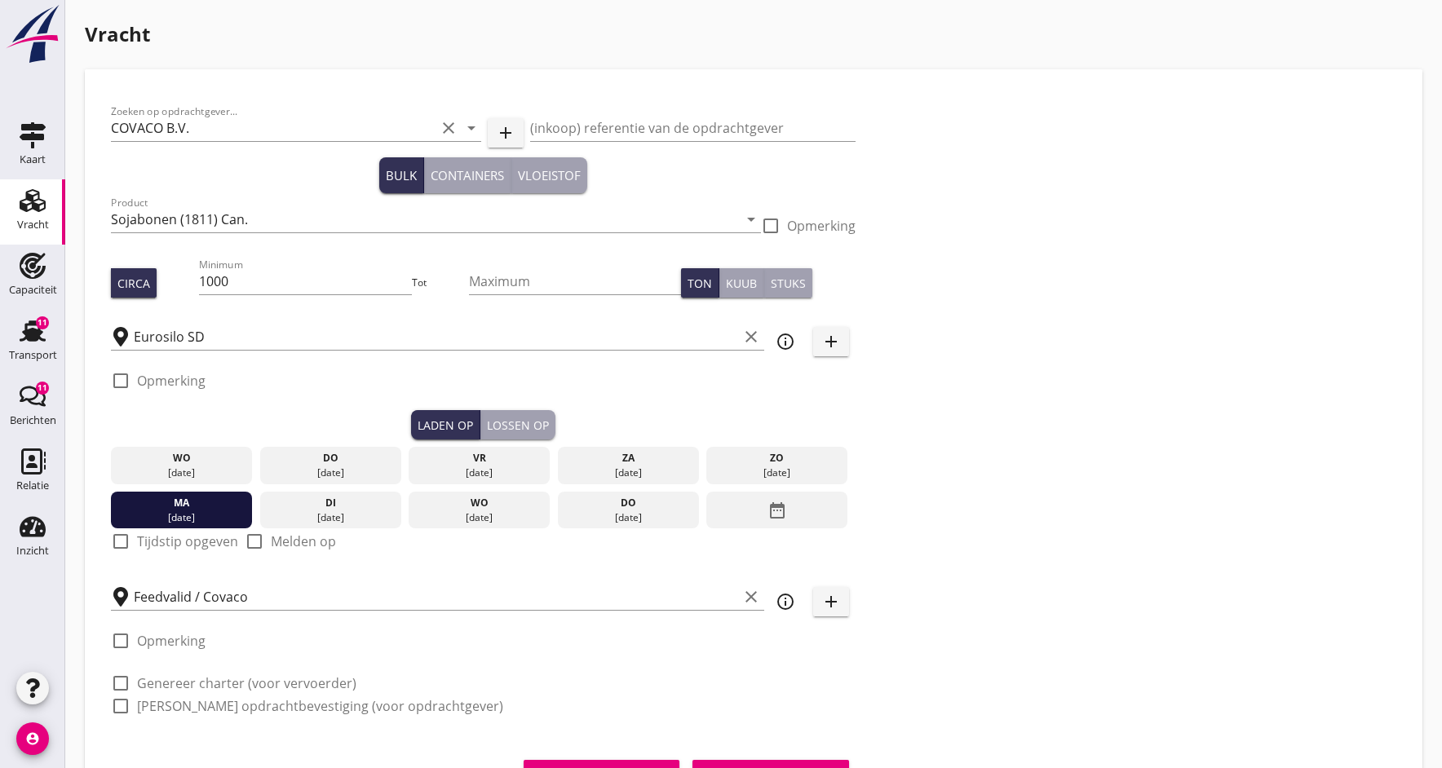
click at [335, 513] on div "[DATE]" at bounding box center [330, 518] width 134 height 15
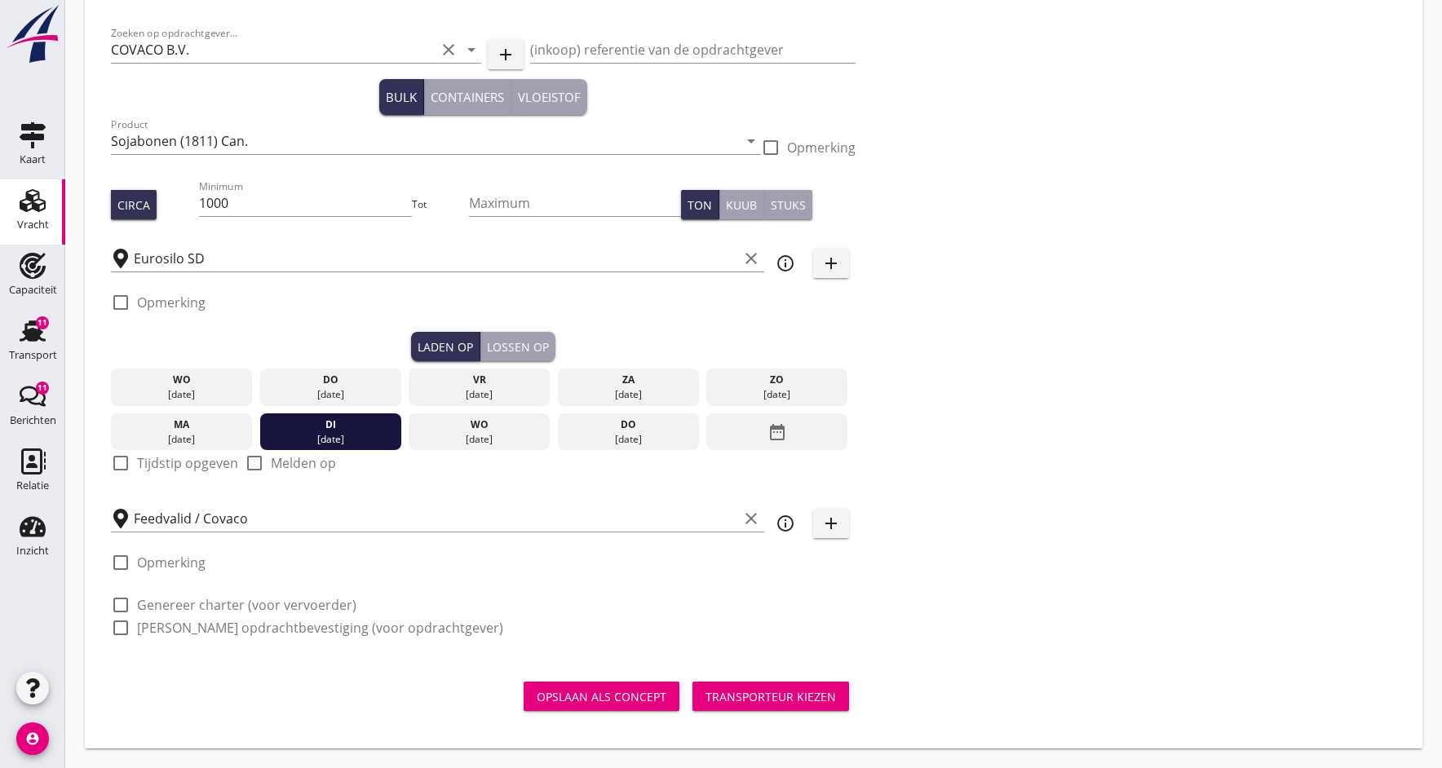
click at [612, 694] on div "Opslaan als concept" at bounding box center [602, 696] width 130 height 17
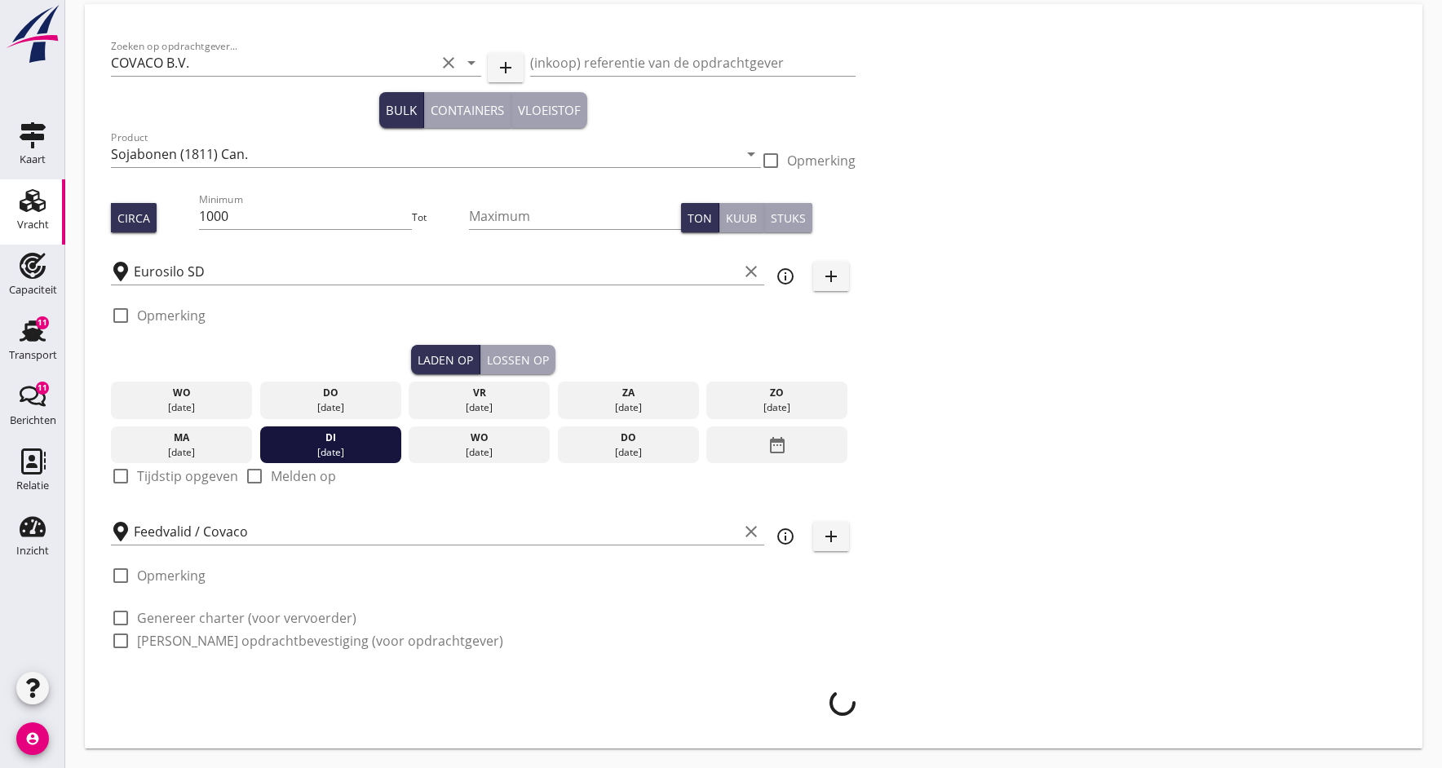
scroll to position [65, 0]
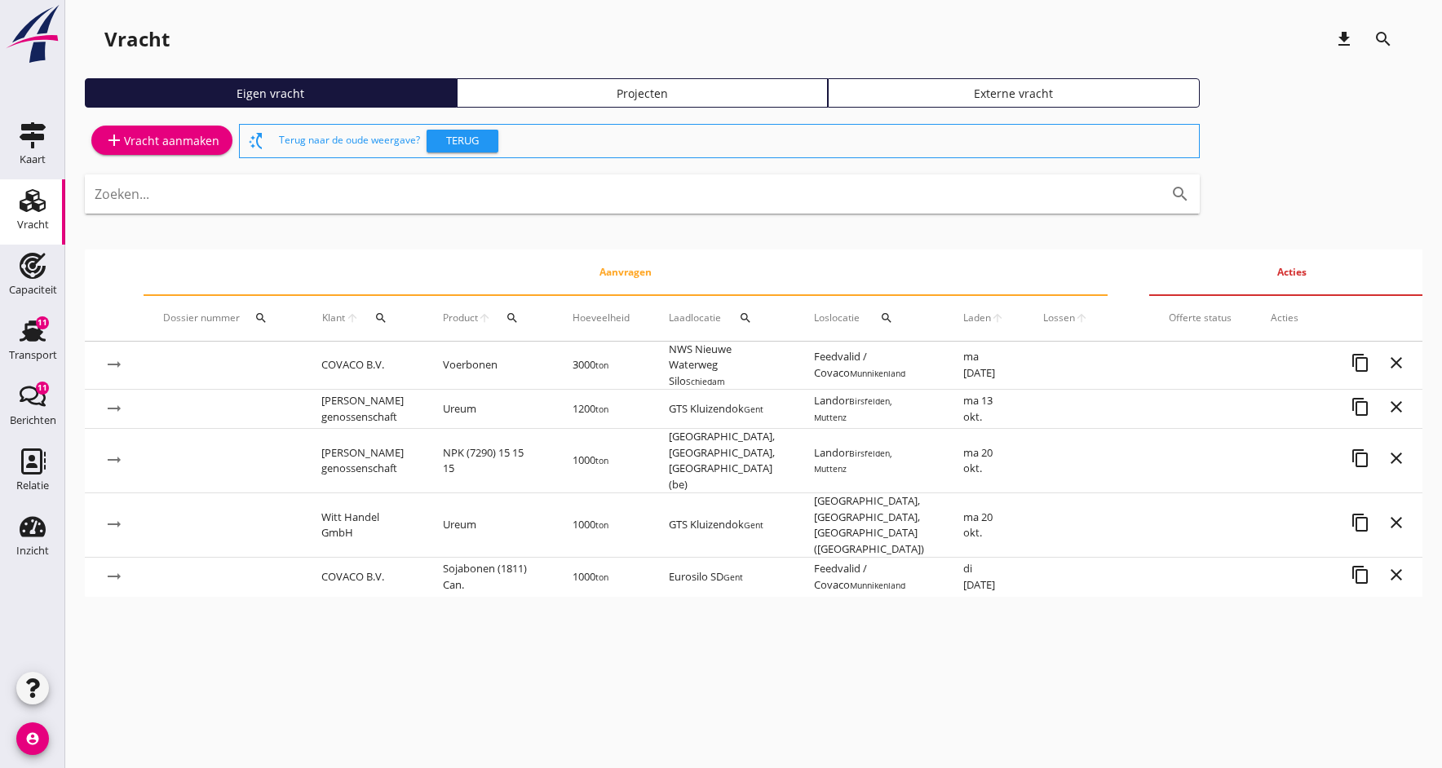
click at [964, 319] on span "Laden" at bounding box center [977, 318] width 28 height 15
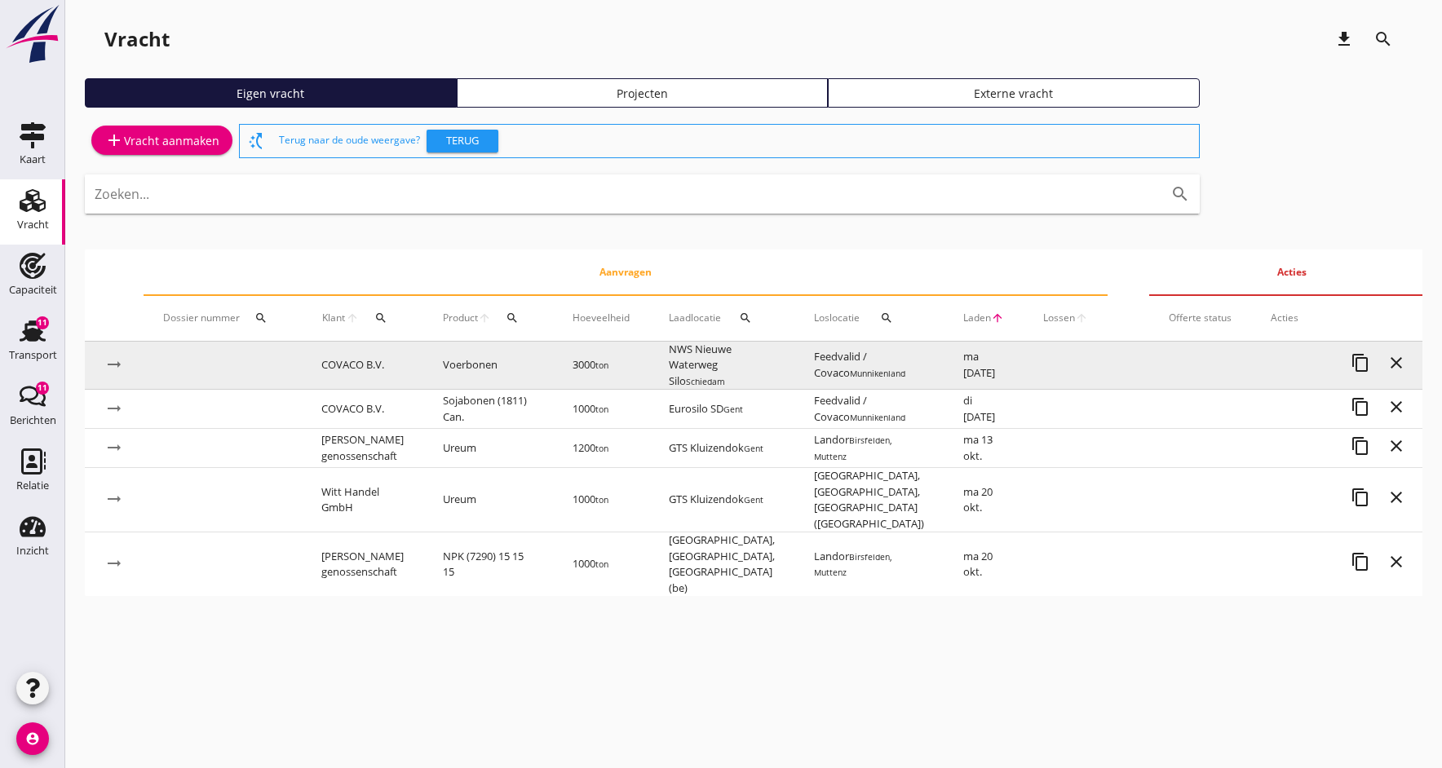
click at [331, 369] on td "COVACO B.V." at bounding box center [363, 366] width 122 height 48
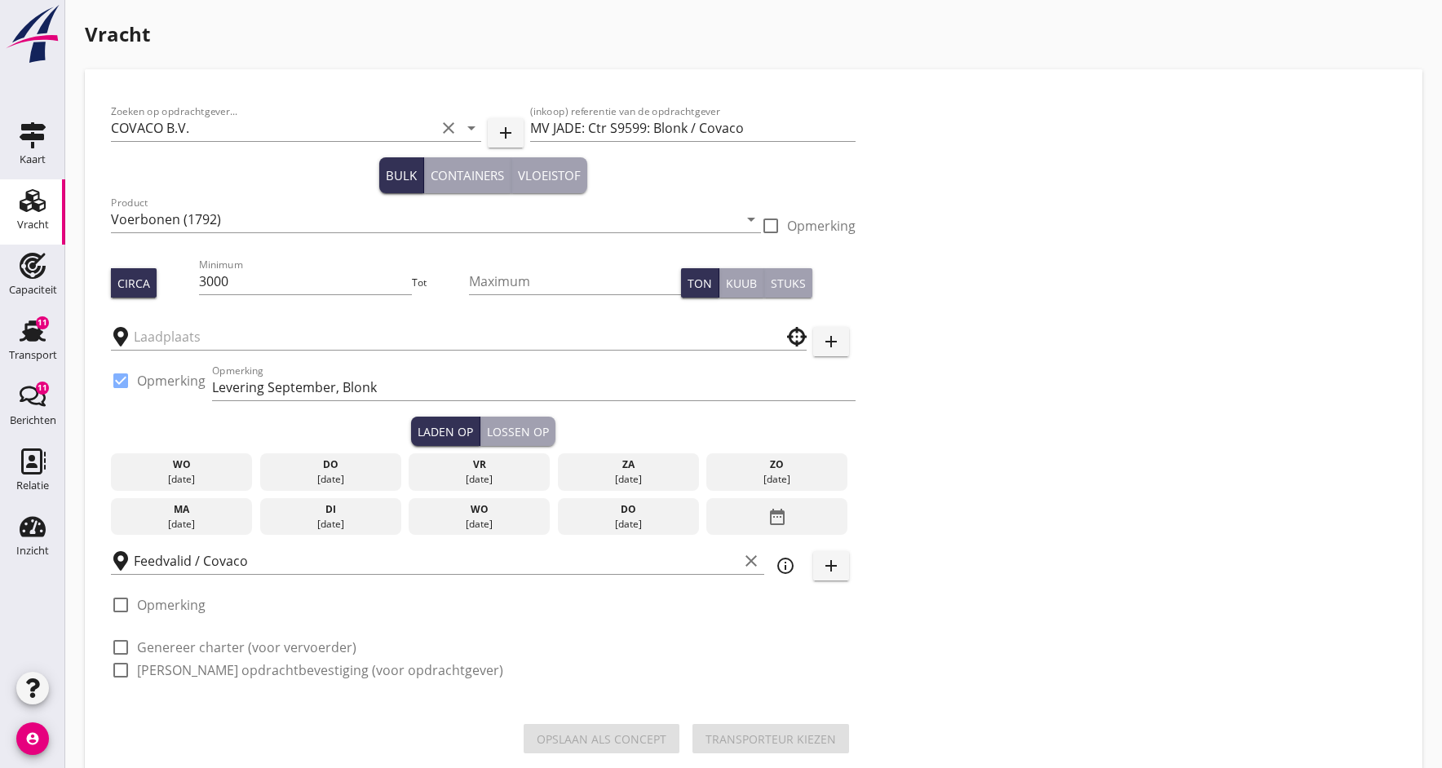
type input "NWS Nieuwe Waterweg Silo"
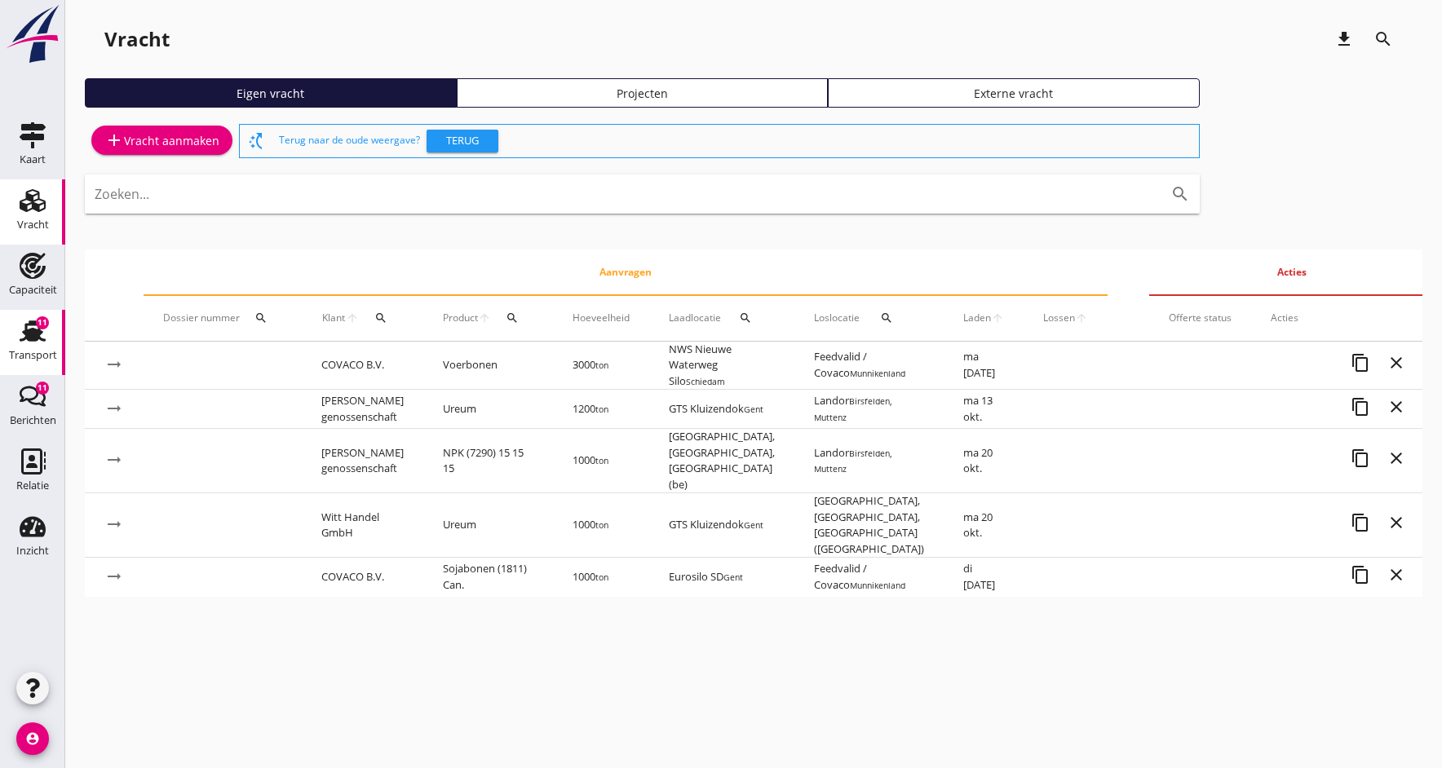
click at [30, 347] on div "Transport" at bounding box center [33, 355] width 48 height 23
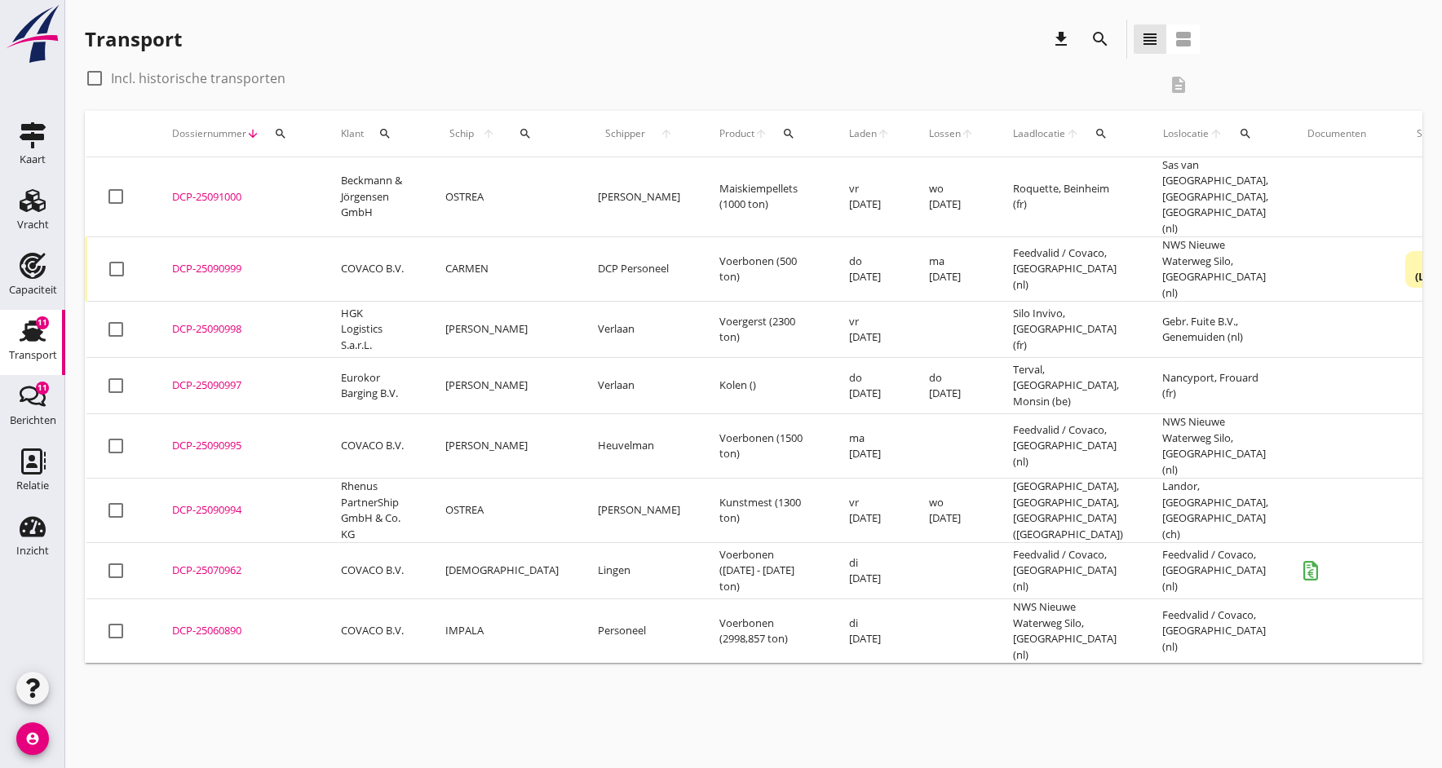
click at [216, 189] on div "DCP-25091000" at bounding box center [237, 197] width 130 height 16
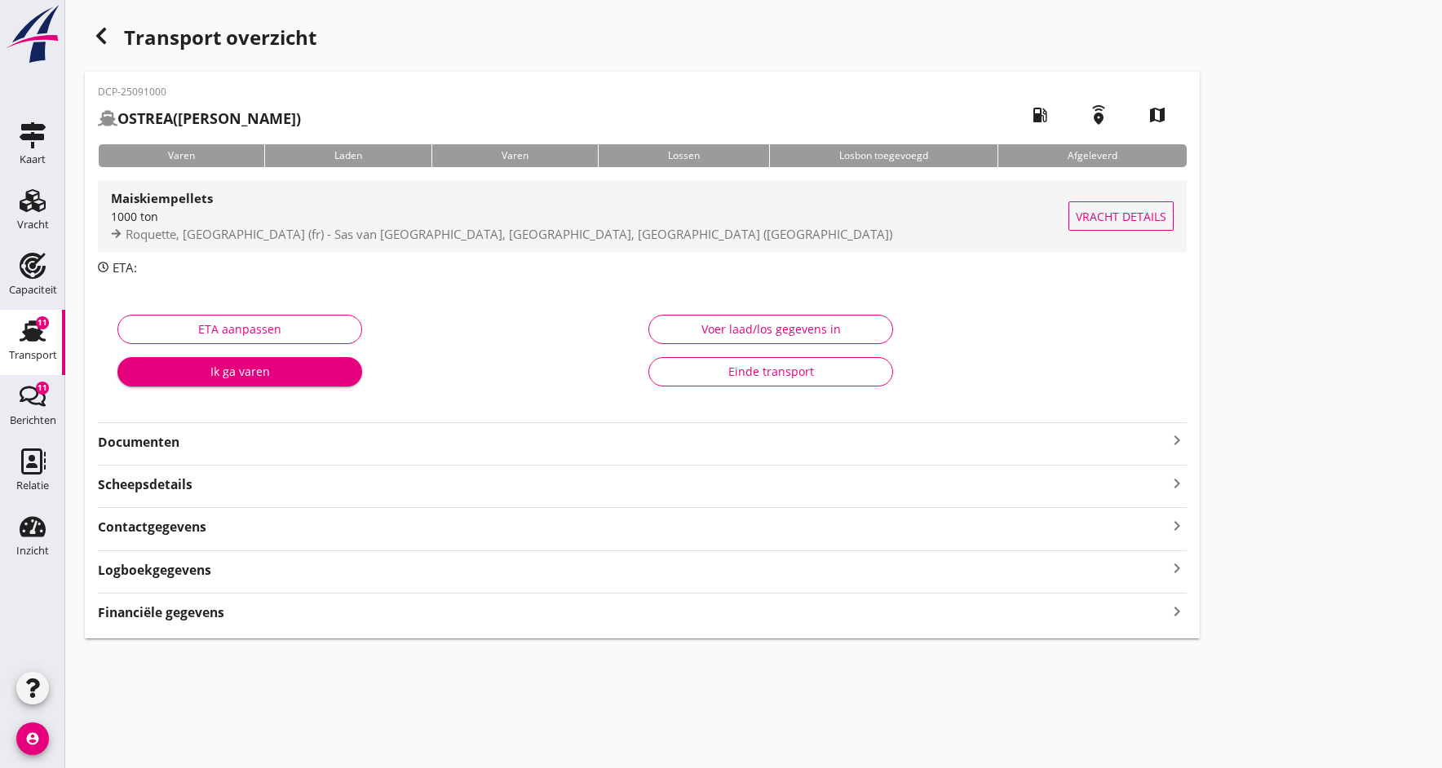
click at [147, 210] on div "1000 ton" at bounding box center [590, 216] width 958 height 17
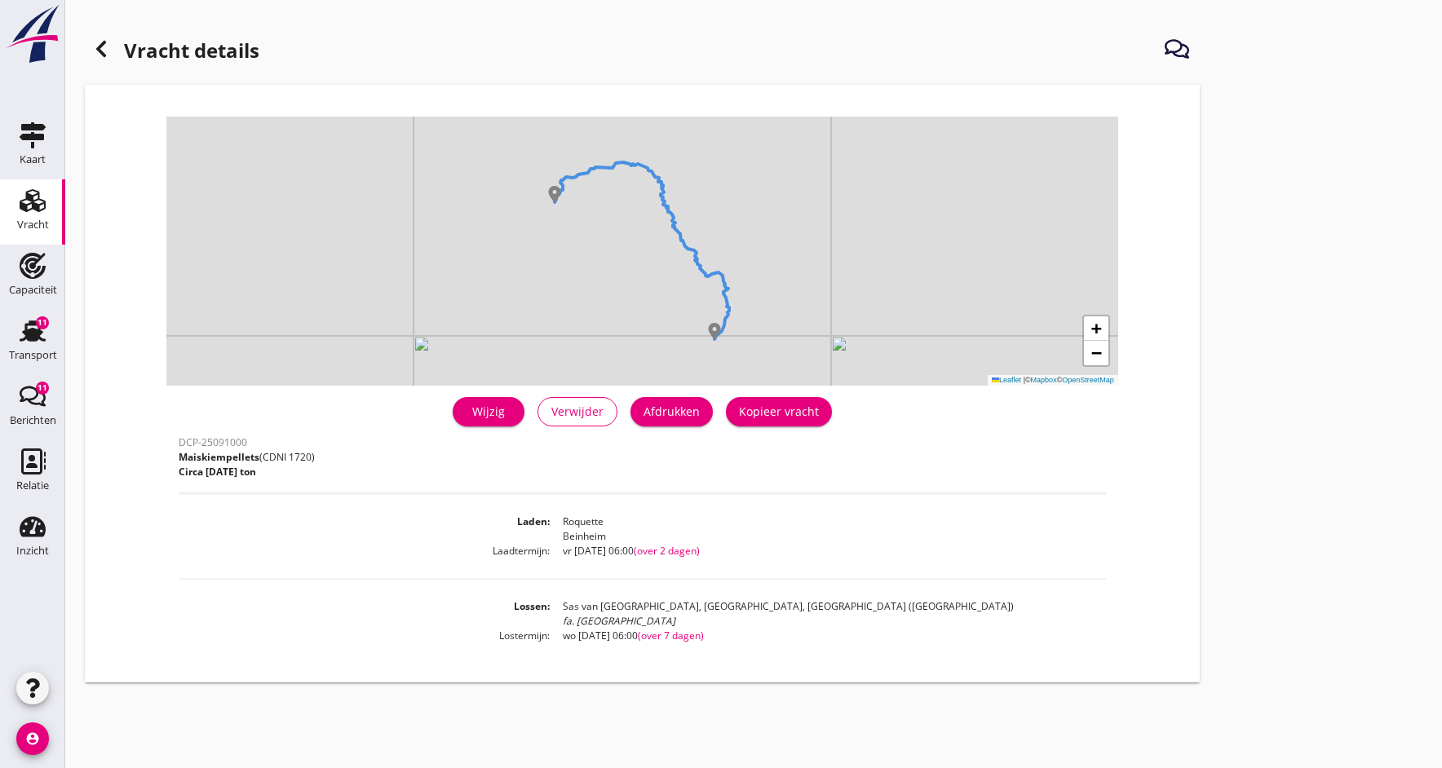
click at [469, 413] on div "Wijzig" at bounding box center [489, 411] width 46 height 17
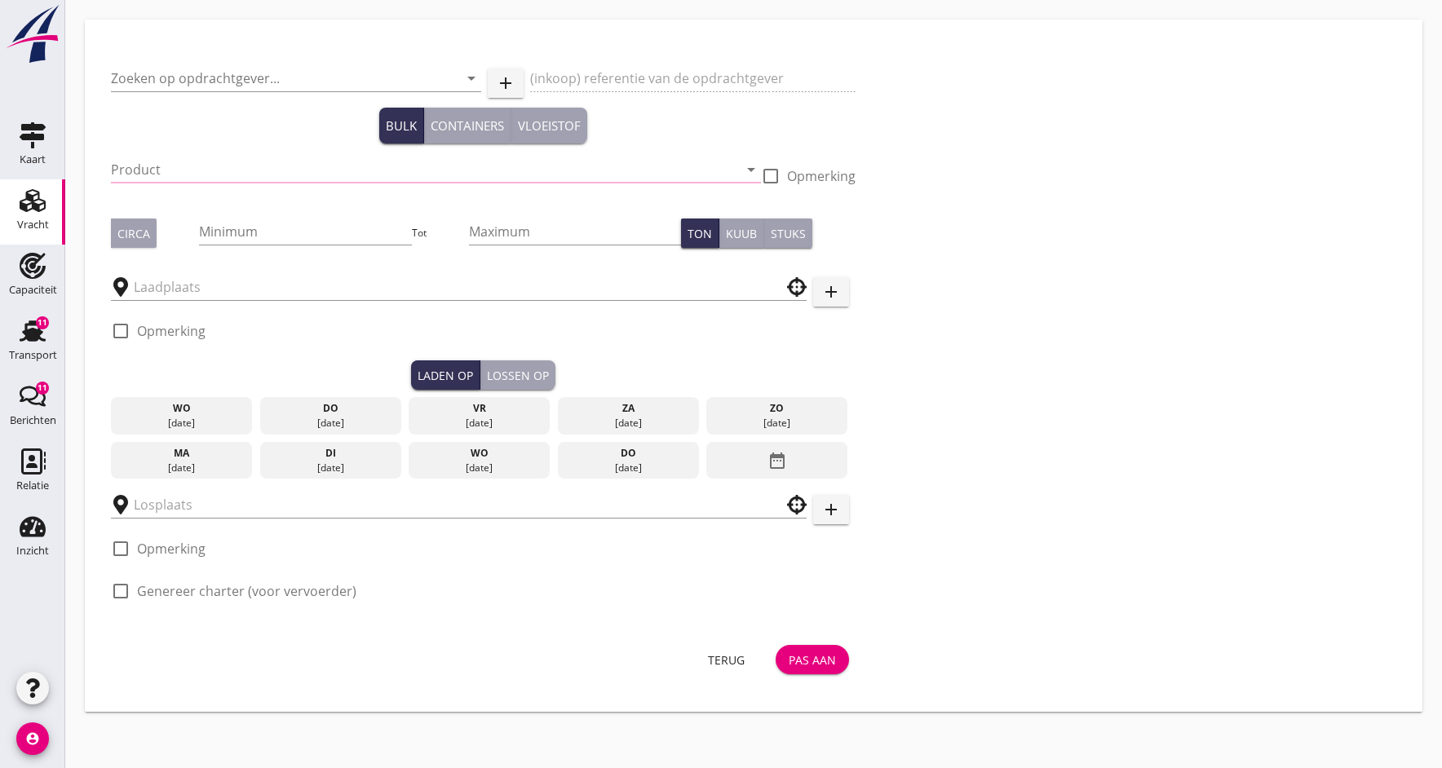
type input "Beckmann & Jörgensen GmbH"
type input "Maiskiempellets (1720)"
type input "1000"
type input "Sas van [GEOGRAPHIC_DATA], [GEOGRAPHIC_DATA], [GEOGRAPHIC_DATA]"
checkbox input "true"
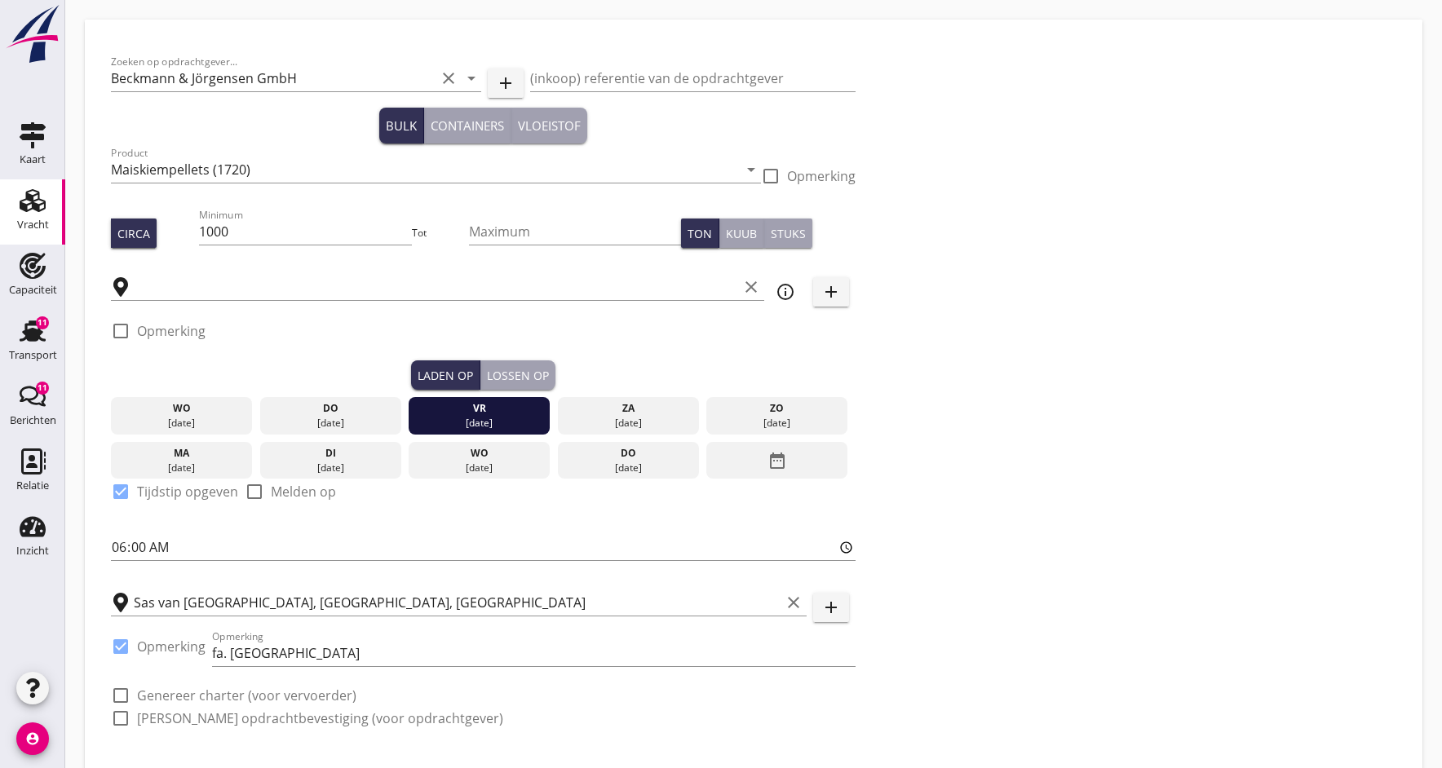
type input "Roquette"
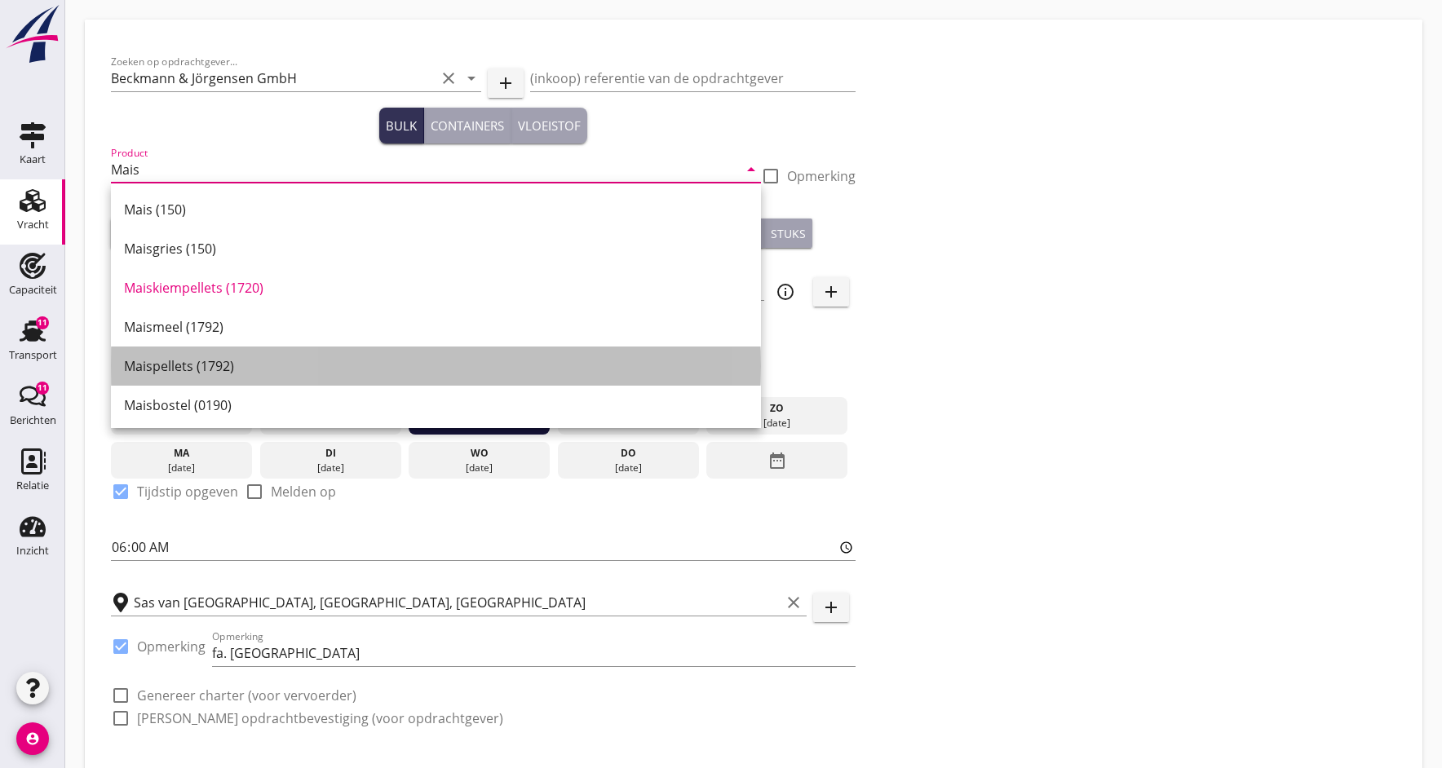
click at [142, 373] on div "Maispellets (1792)" at bounding box center [436, 366] width 624 height 20
type input "Maispellets (1792)"
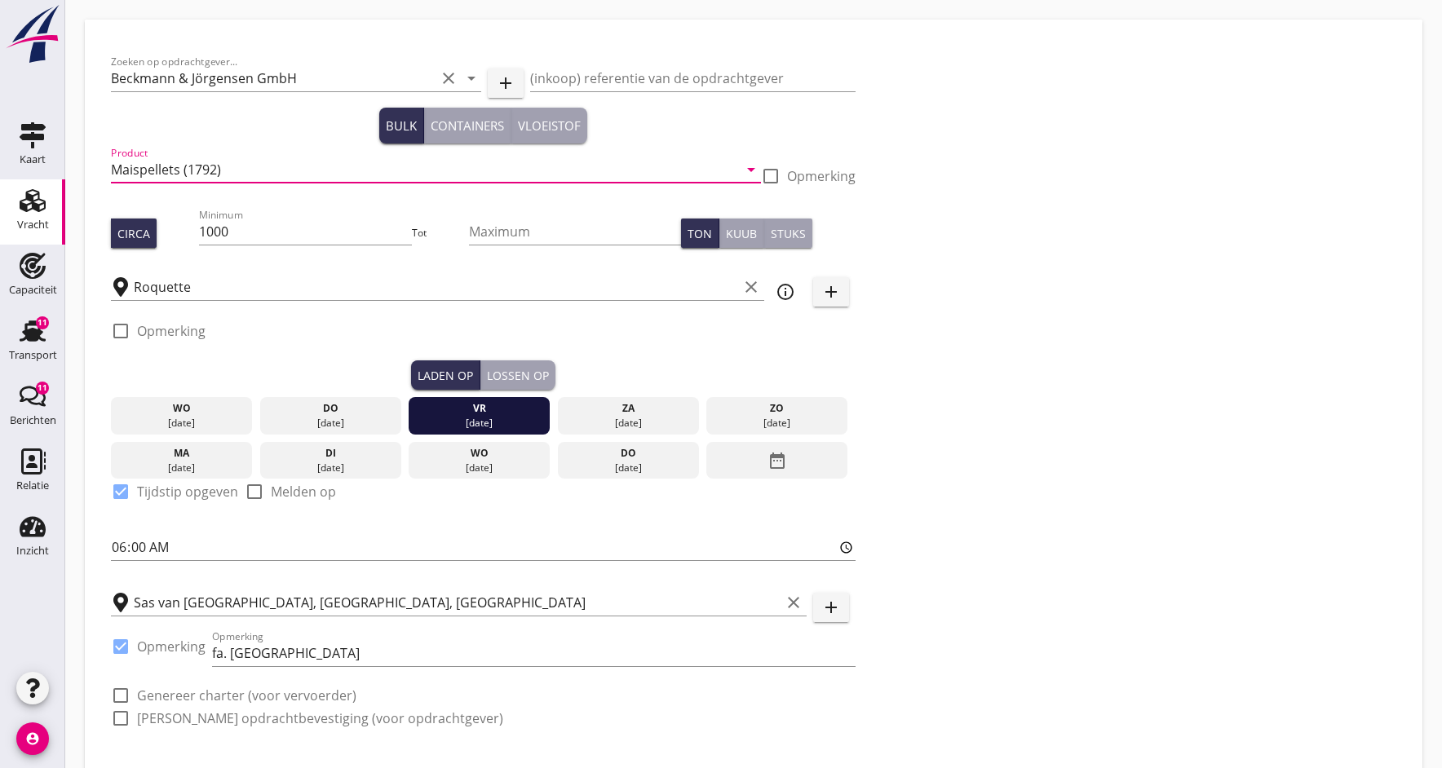
click at [520, 382] on div "Lossen op" at bounding box center [518, 375] width 62 height 17
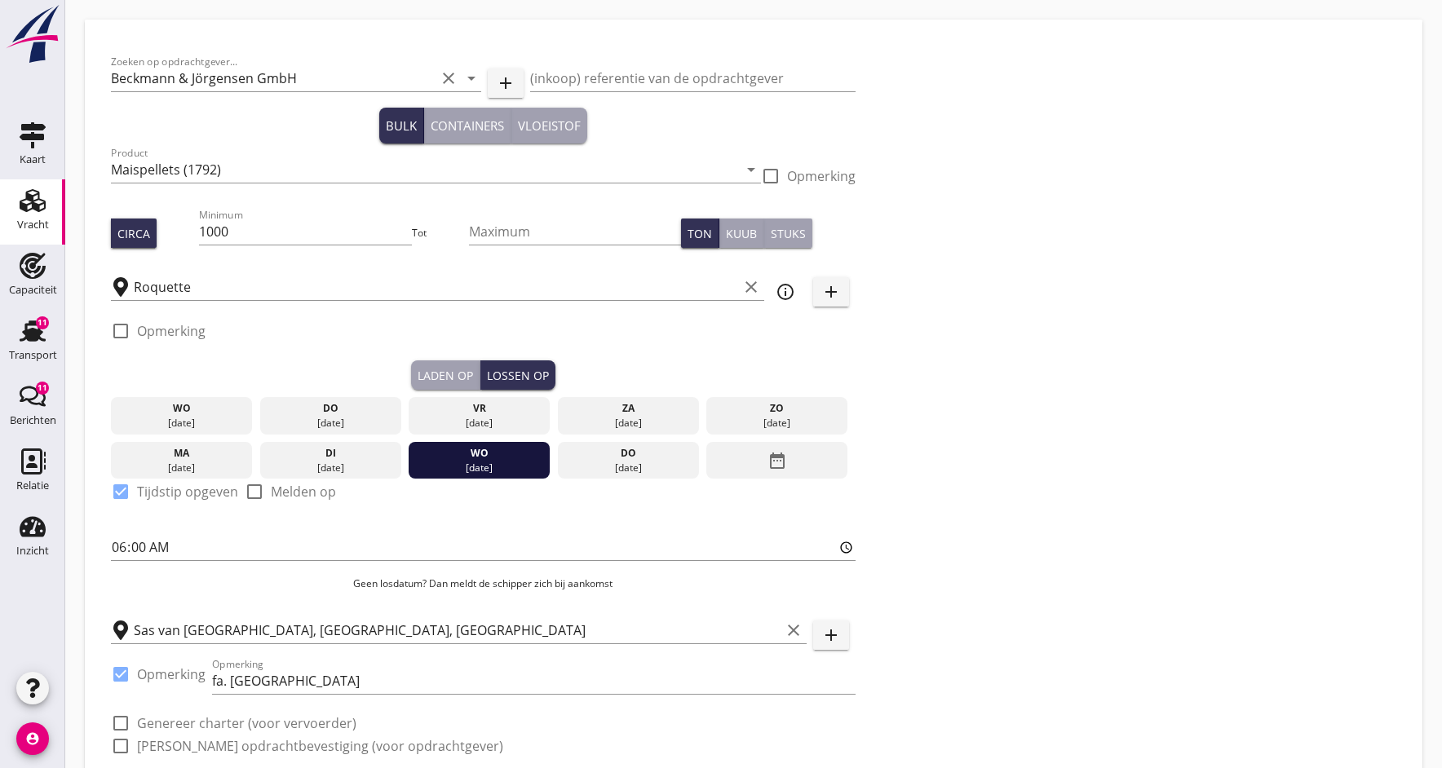
click at [458, 465] on div "[DATE]" at bounding box center [480, 468] width 134 height 15
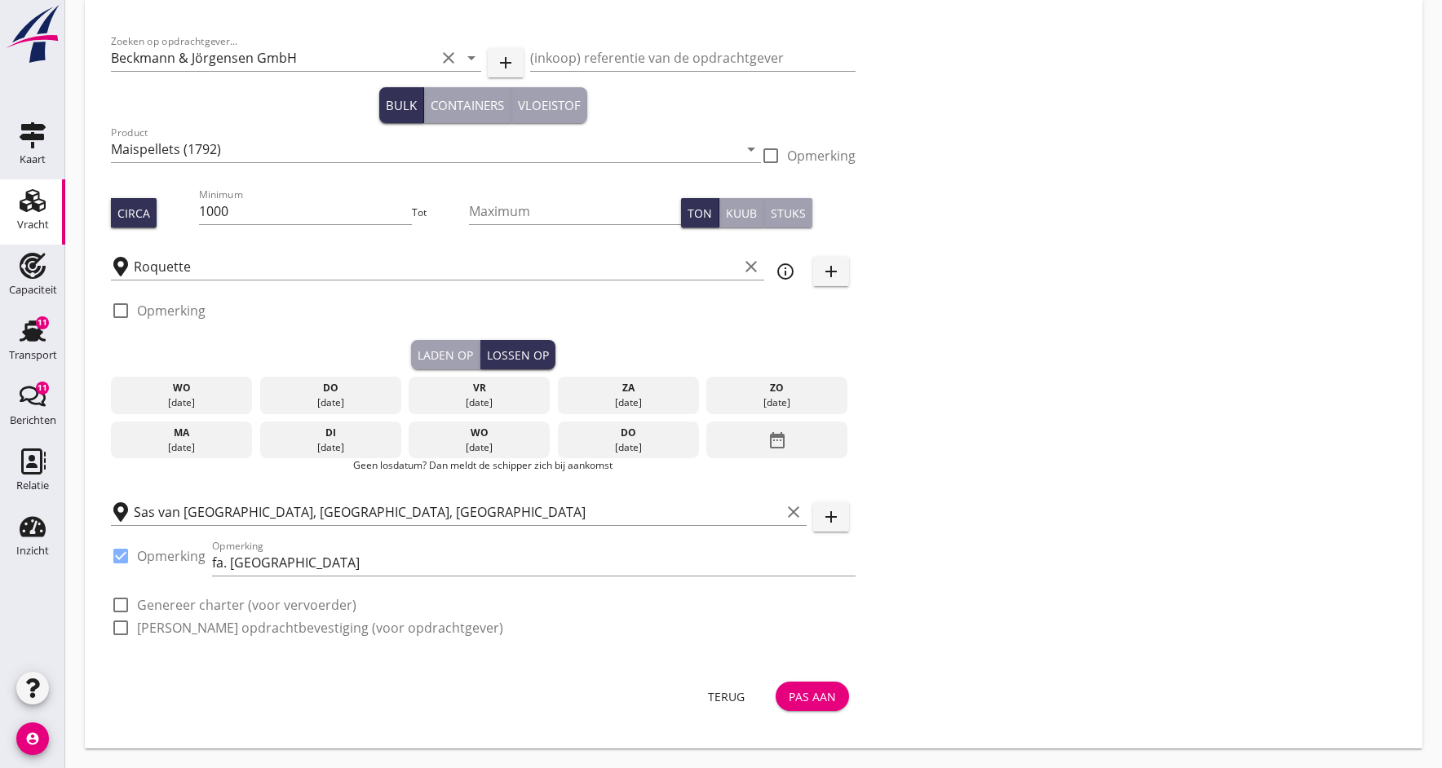
scroll to position [20, 0]
click at [275, 565] on input "fa. [GEOGRAPHIC_DATA]" at bounding box center [534, 563] width 644 height 26
type input "f"
type input "de Feijter Granen"
click at [802, 700] on div "Pas aan" at bounding box center [812, 696] width 47 height 17
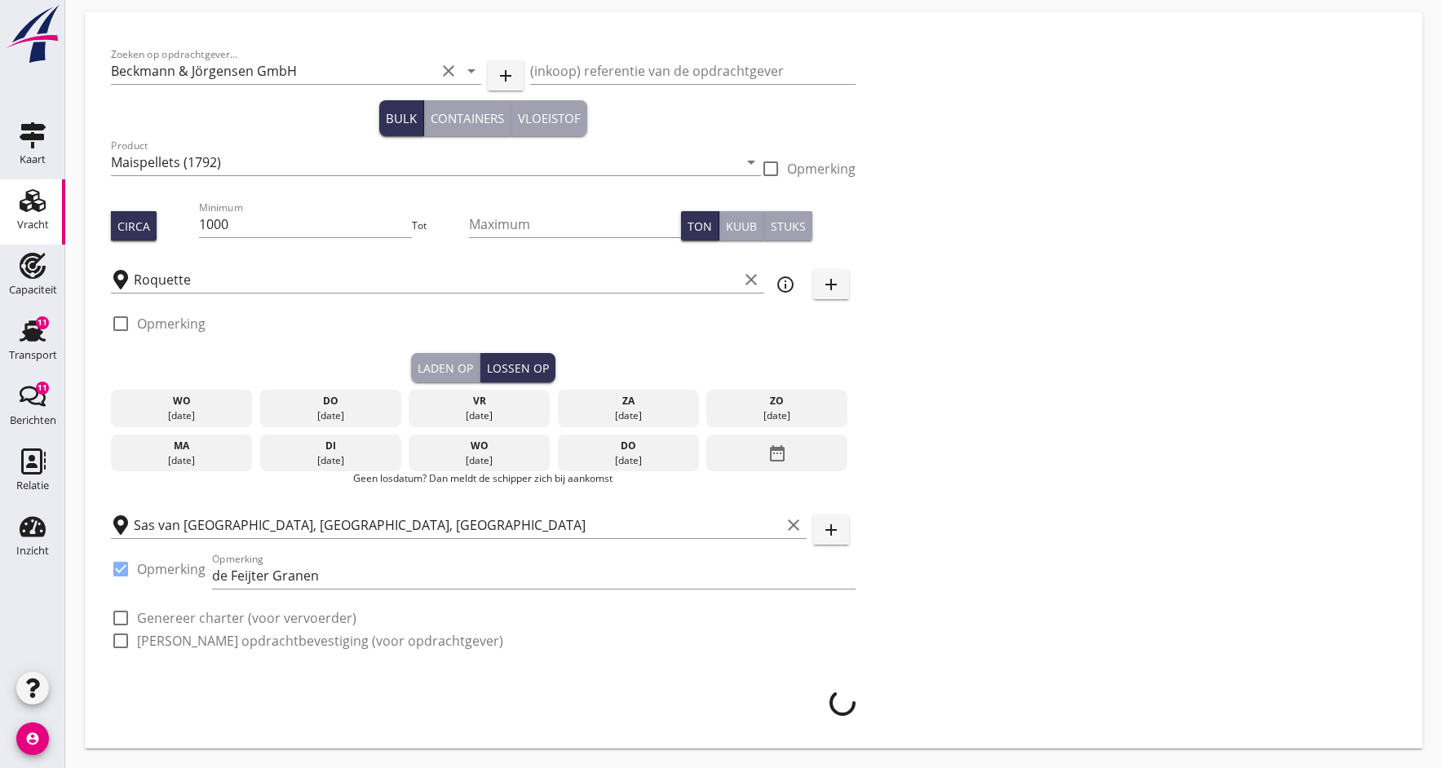
scroll to position [7, 0]
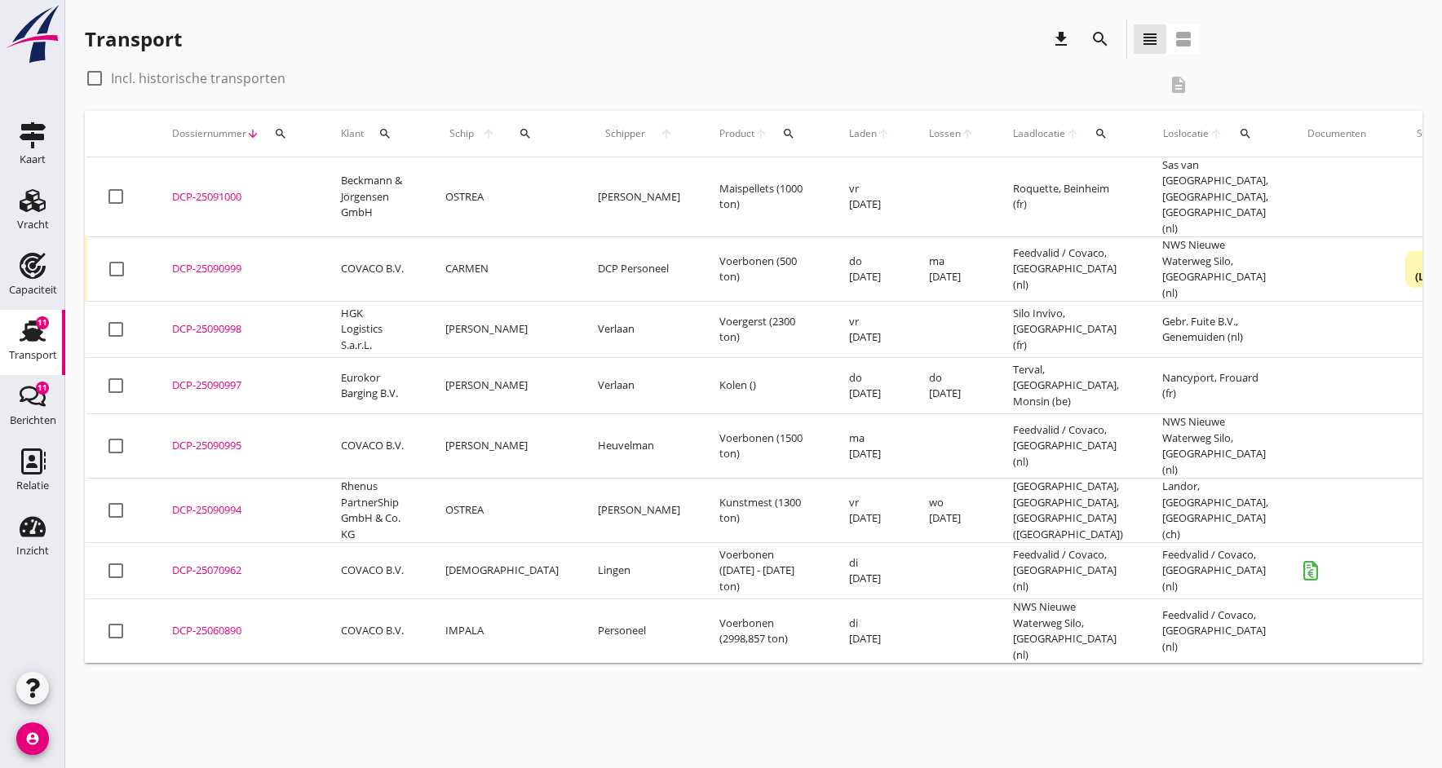
click at [206, 189] on div "DCP-25091000" at bounding box center [237, 197] width 130 height 16
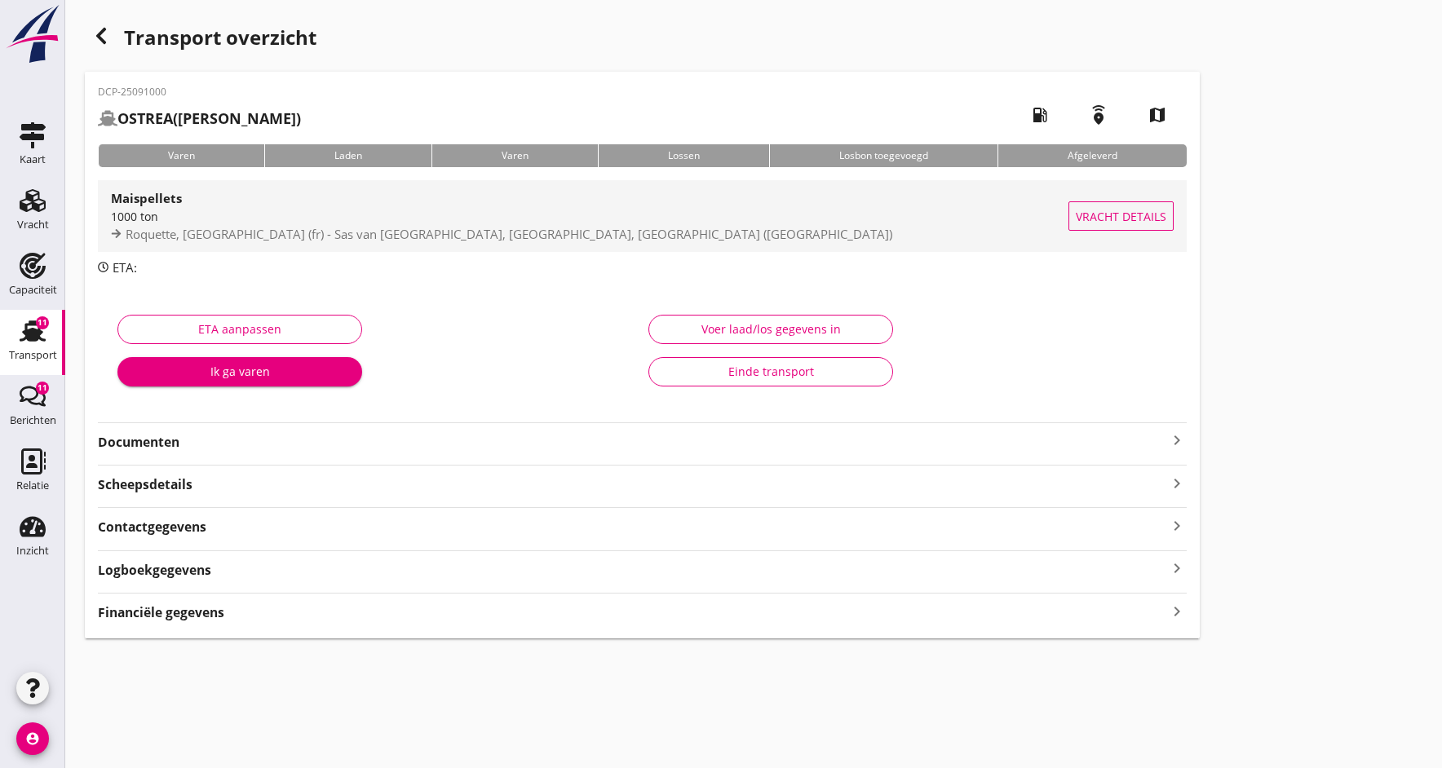
click at [134, 211] on div "1000 ton" at bounding box center [590, 216] width 958 height 17
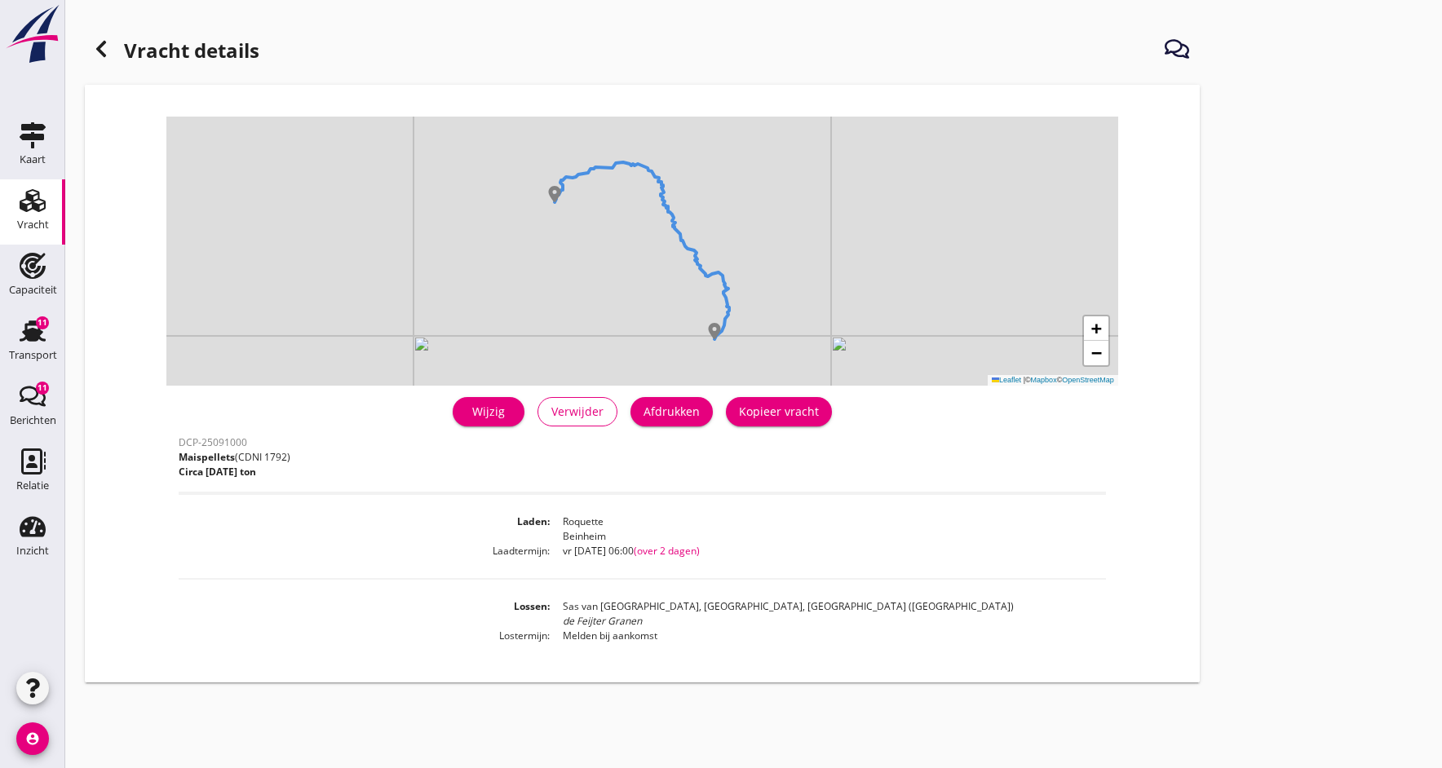
click at [487, 409] on div "Wijzig" at bounding box center [489, 411] width 46 height 17
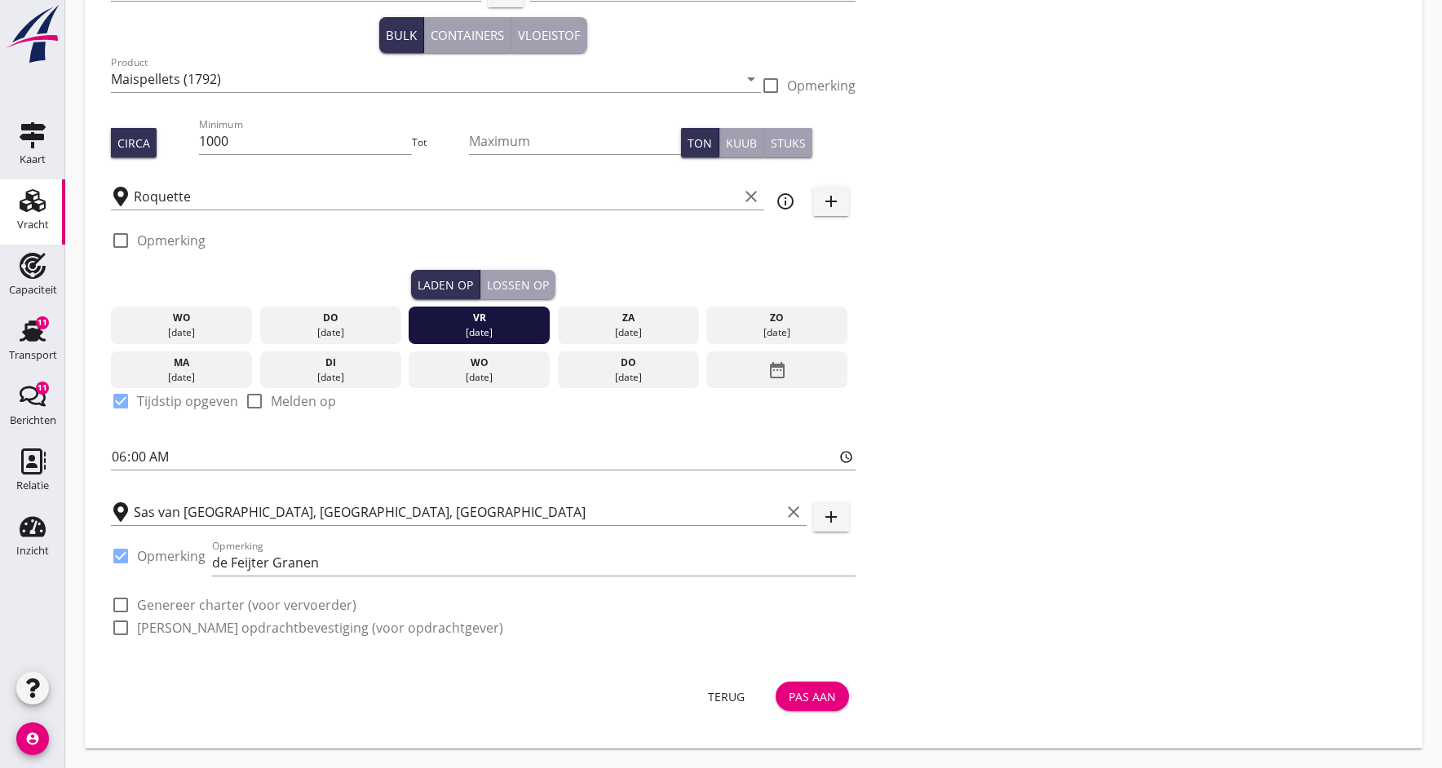
scroll to position [91, 0]
click at [516, 287] on div "Lossen op" at bounding box center [518, 285] width 62 height 17
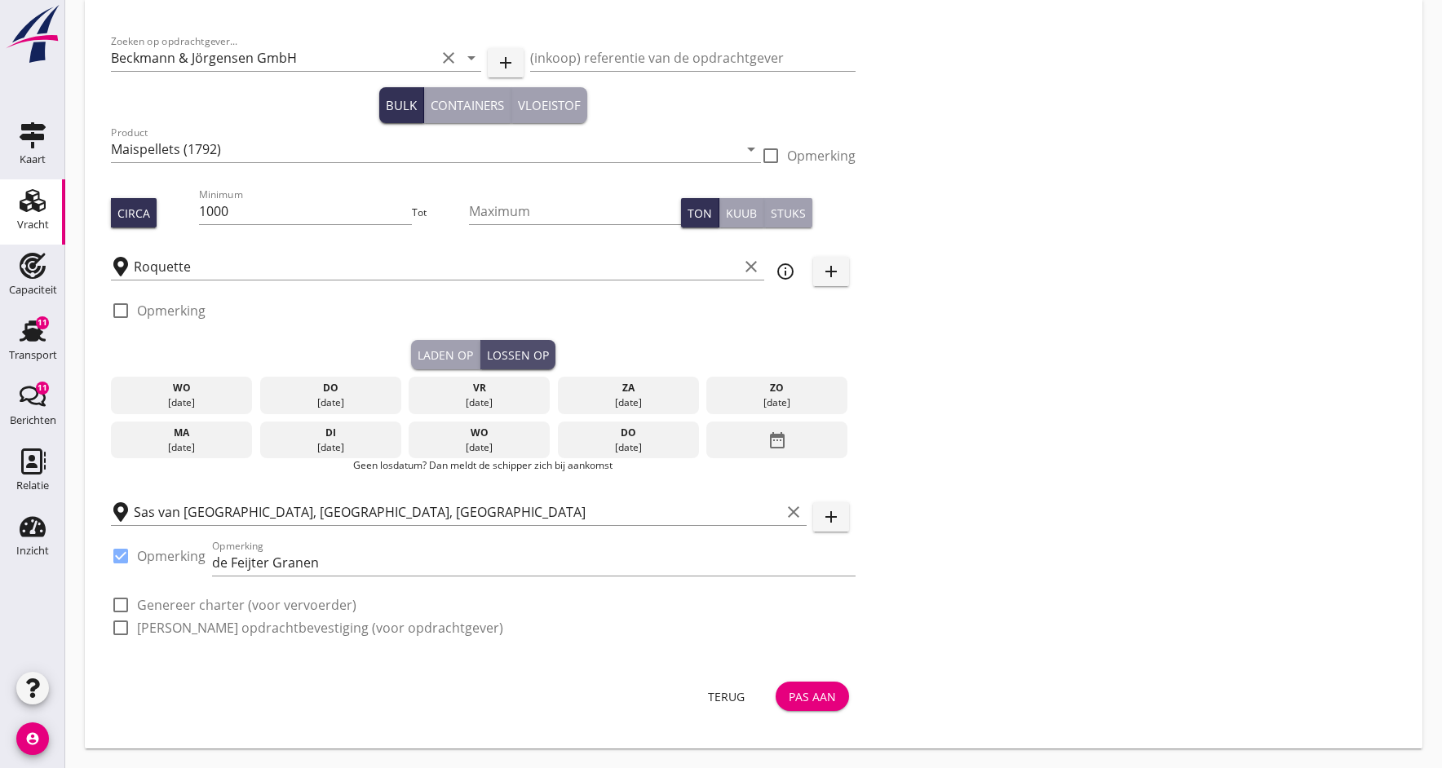
scroll to position [20, 0]
click at [806, 699] on div "Pas aan" at bounding box center [812, 696] width 47 height 17
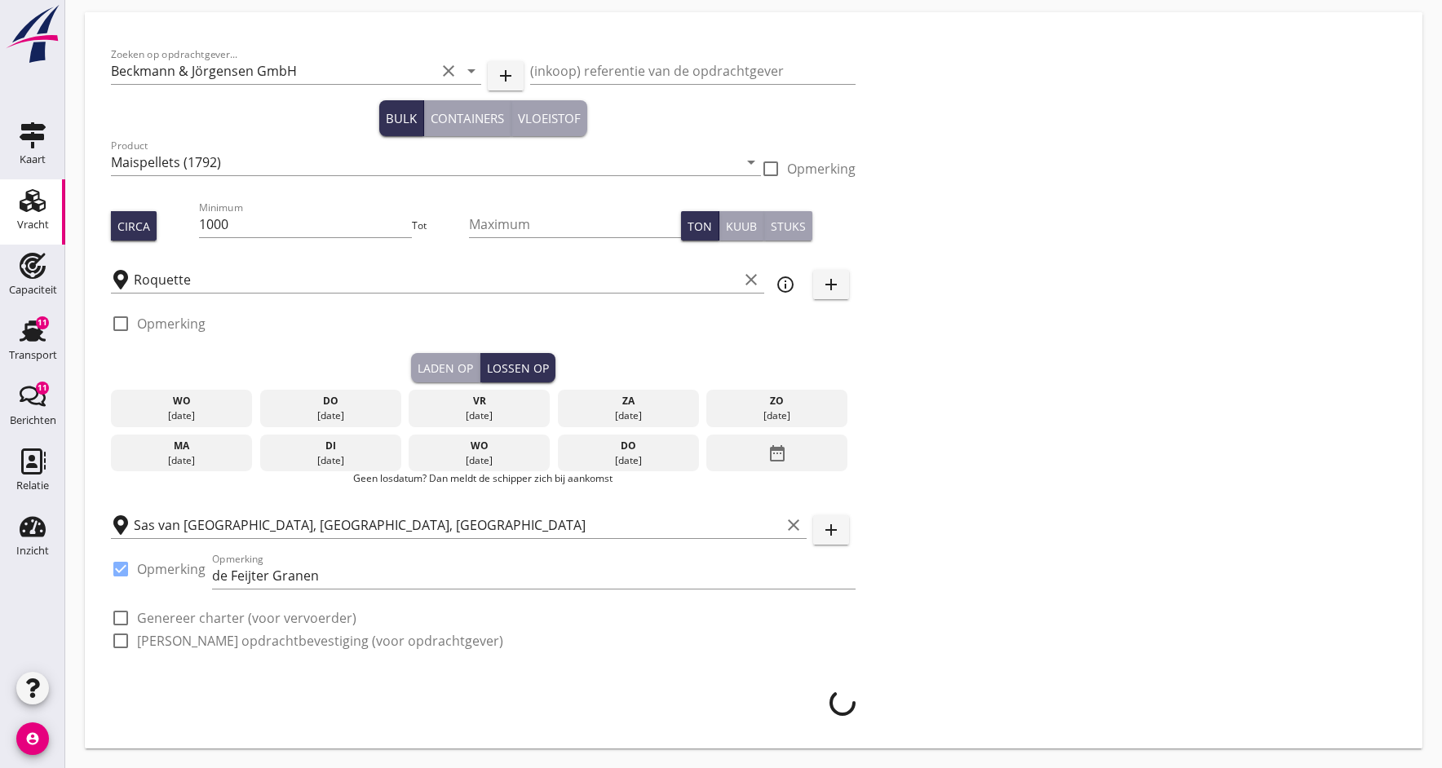
scroll to position [7, 0]
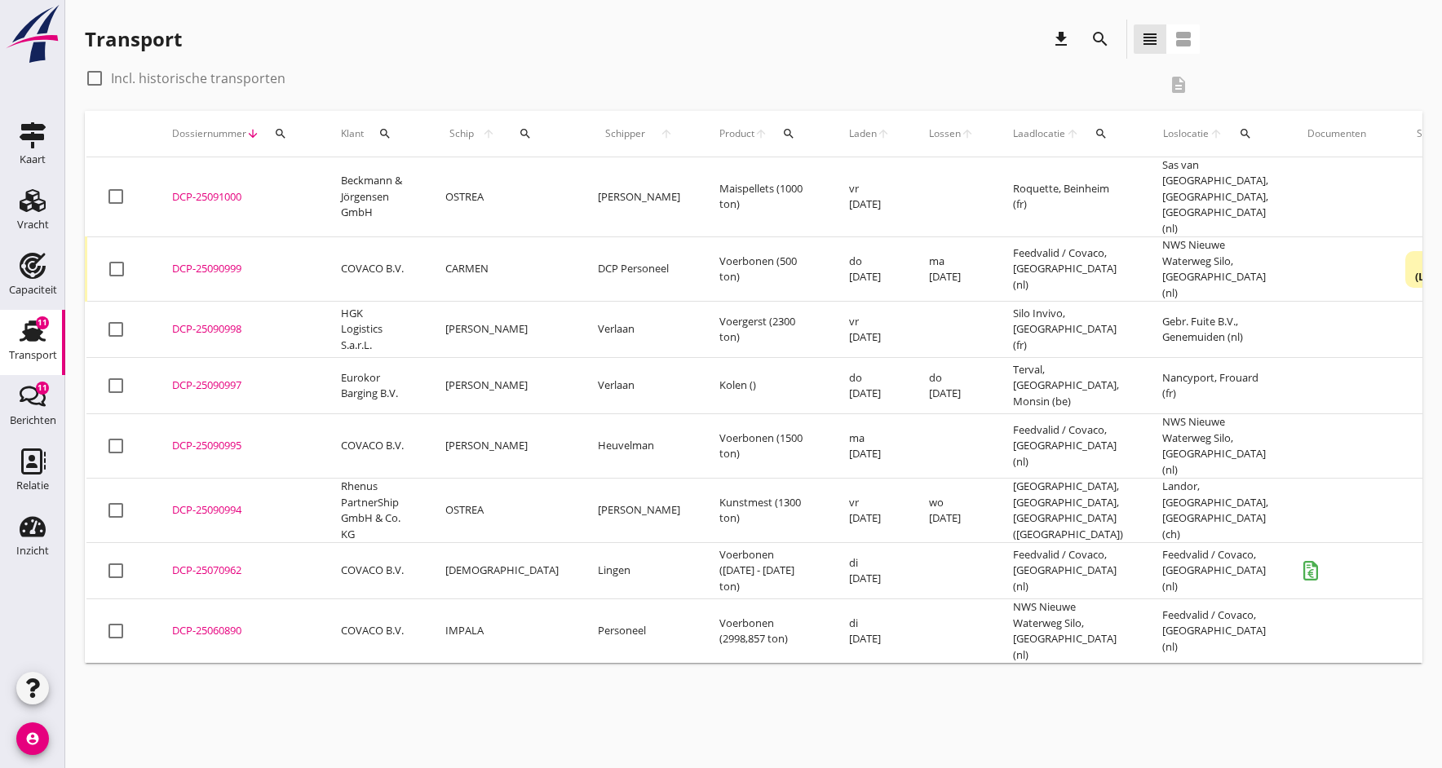
click at [220, 189] on div "DCP-25091000" at bounding box center [237, 197] width 130 height 16
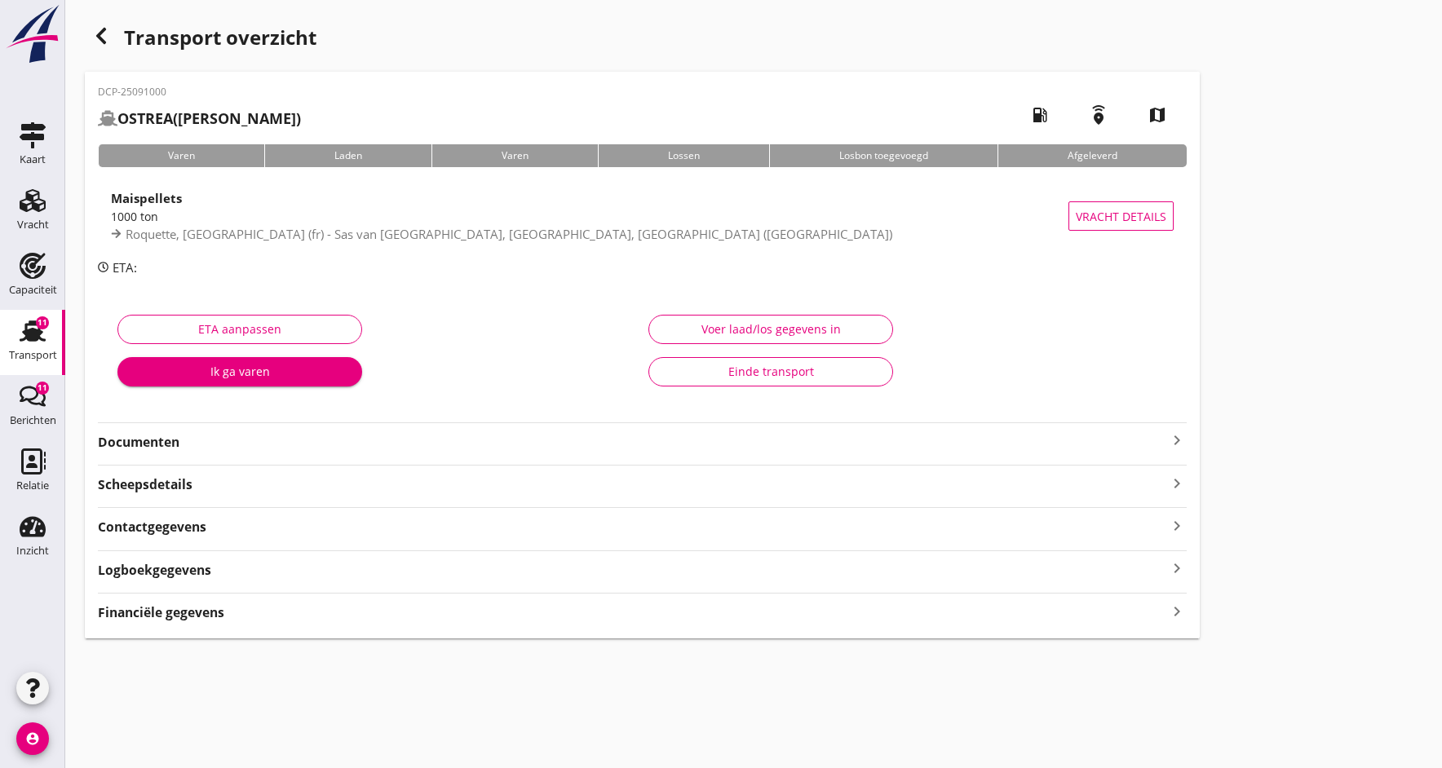
click at [124, 448] on strong "Documenten" at bounding box center [632, 442] width 1069 height 19
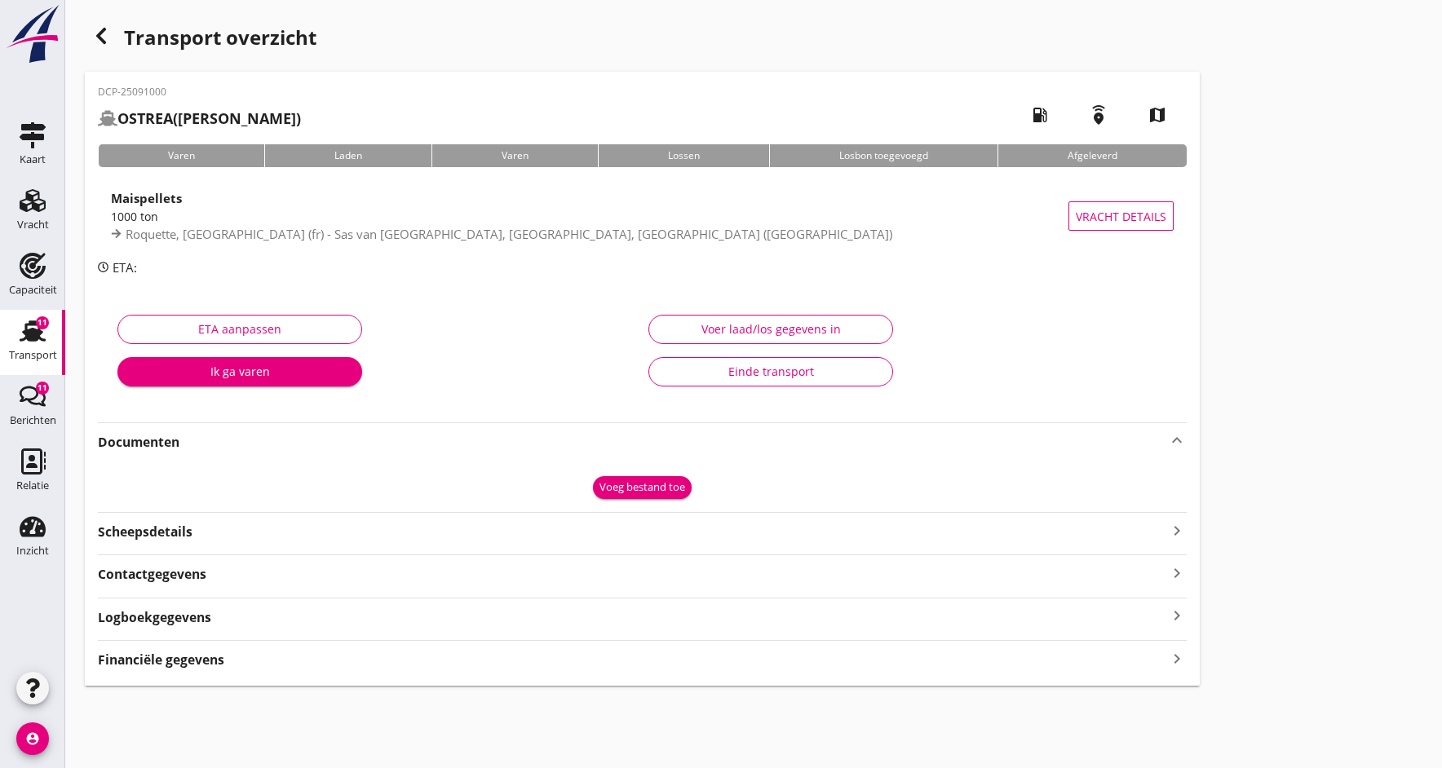
click at [636, 485] on div "Voeg bestand toe" at bounding box center [643, 488] width 86 height 16
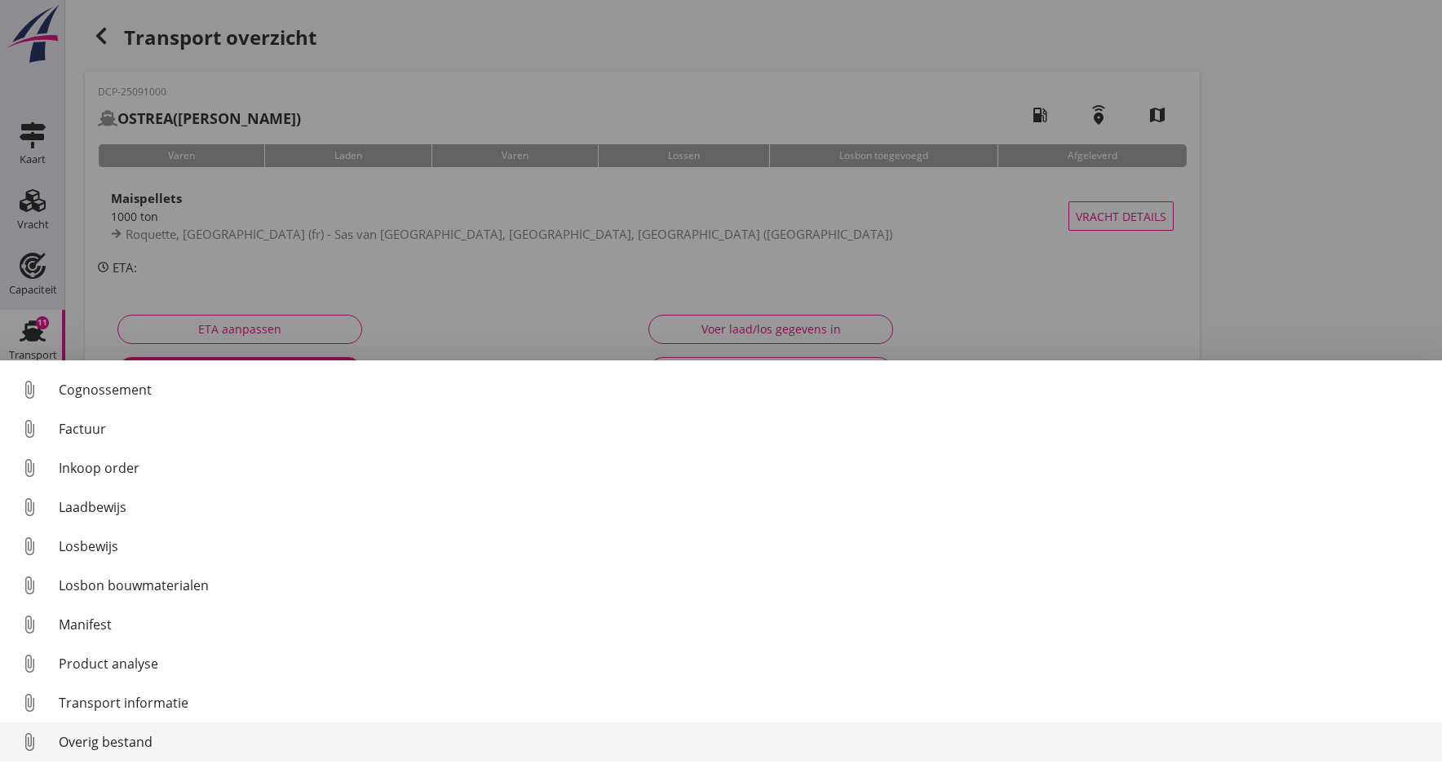
scroll to position [75, 0]
click at [78, 746] on div "Overig bestand" at bounding box center [744, 743] width 1370 height 20
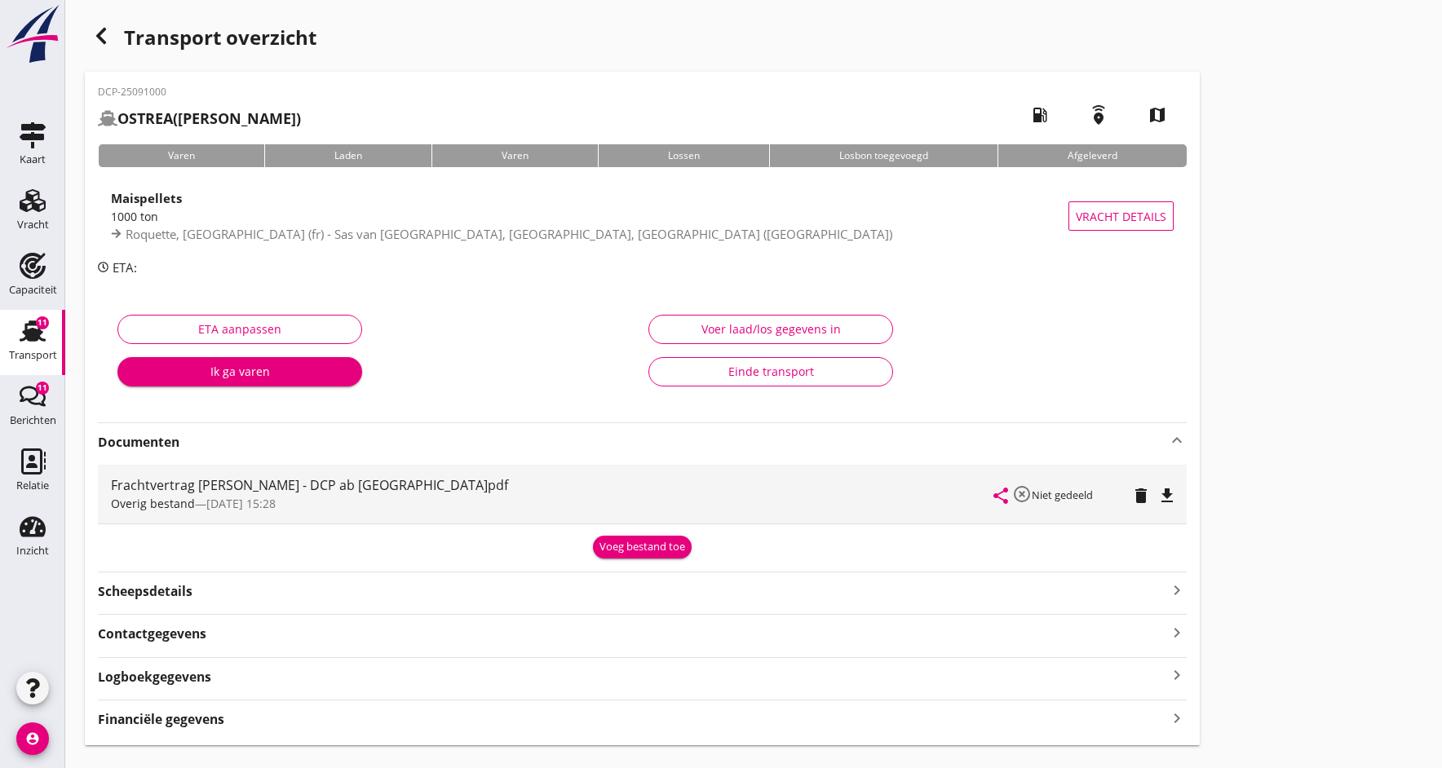
click at [647, 549] on div "Voeg bestand toe" at bounding box center [643, 547] width 86 height 16
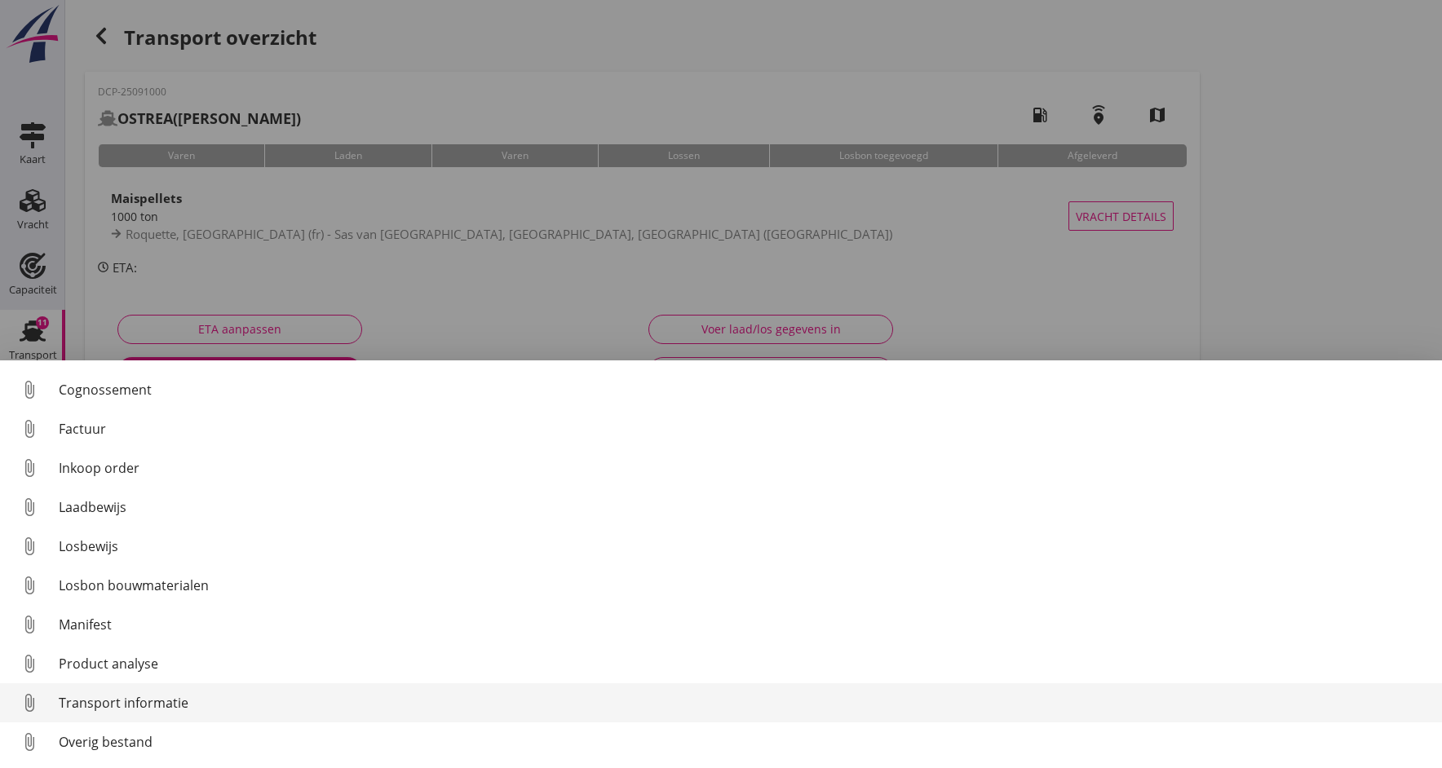
click at [135, 698] on div "Transport informatie" at bounding box center [744, 703] width 1370 height 20
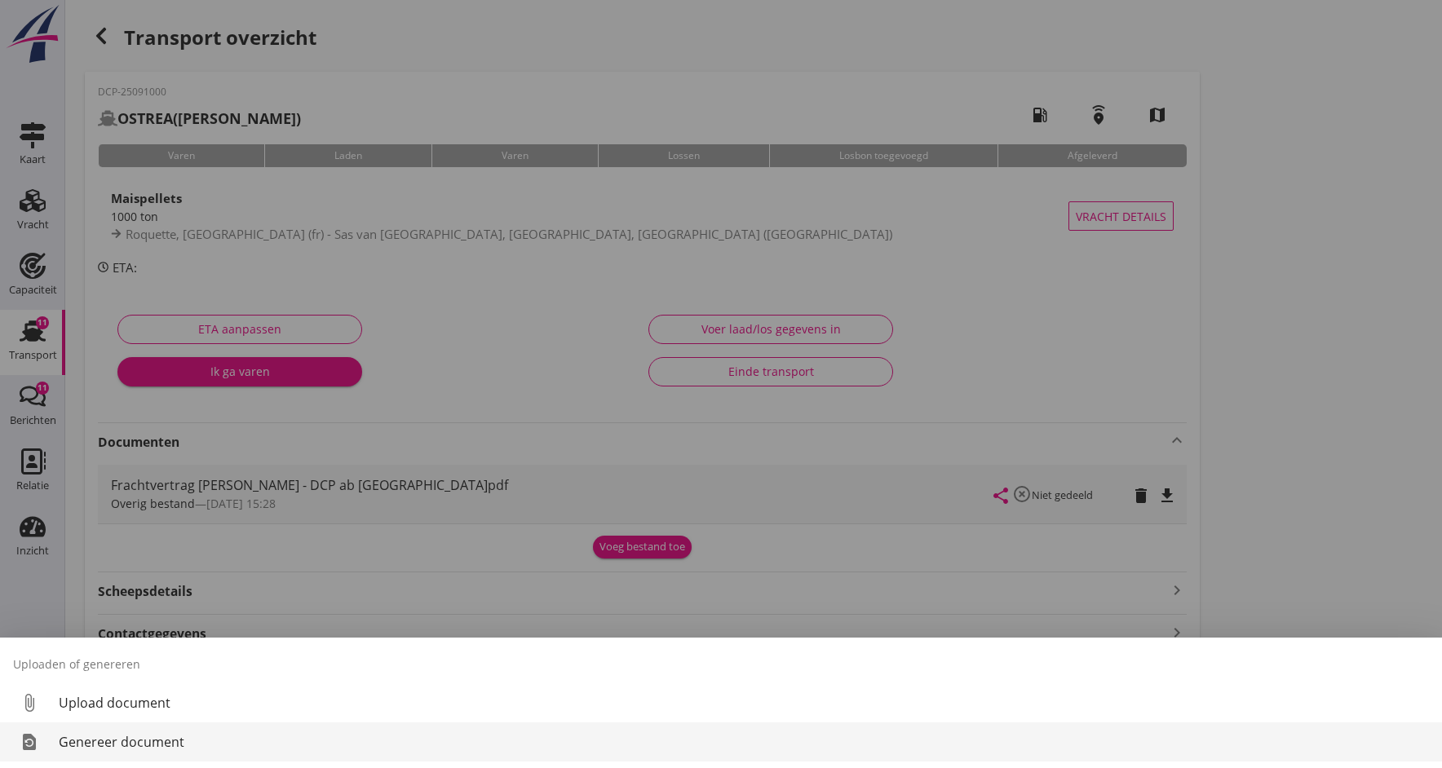
click at [137, 741] on div "Genereer document" at bounding box center [744, 743] width 1370 height 20
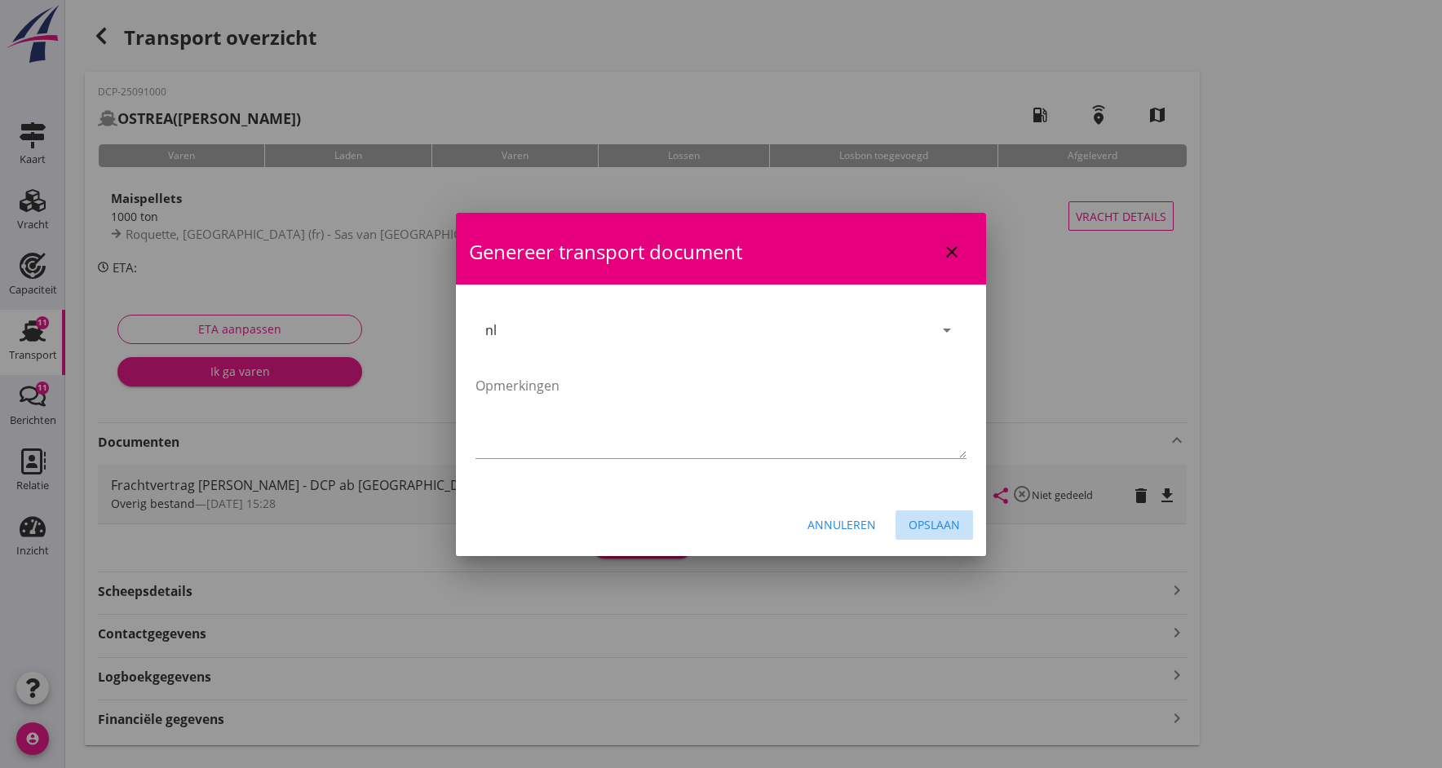
click at [937, 526] on div "Opslaan" at bounding box center [934, 524] width 51 height 17
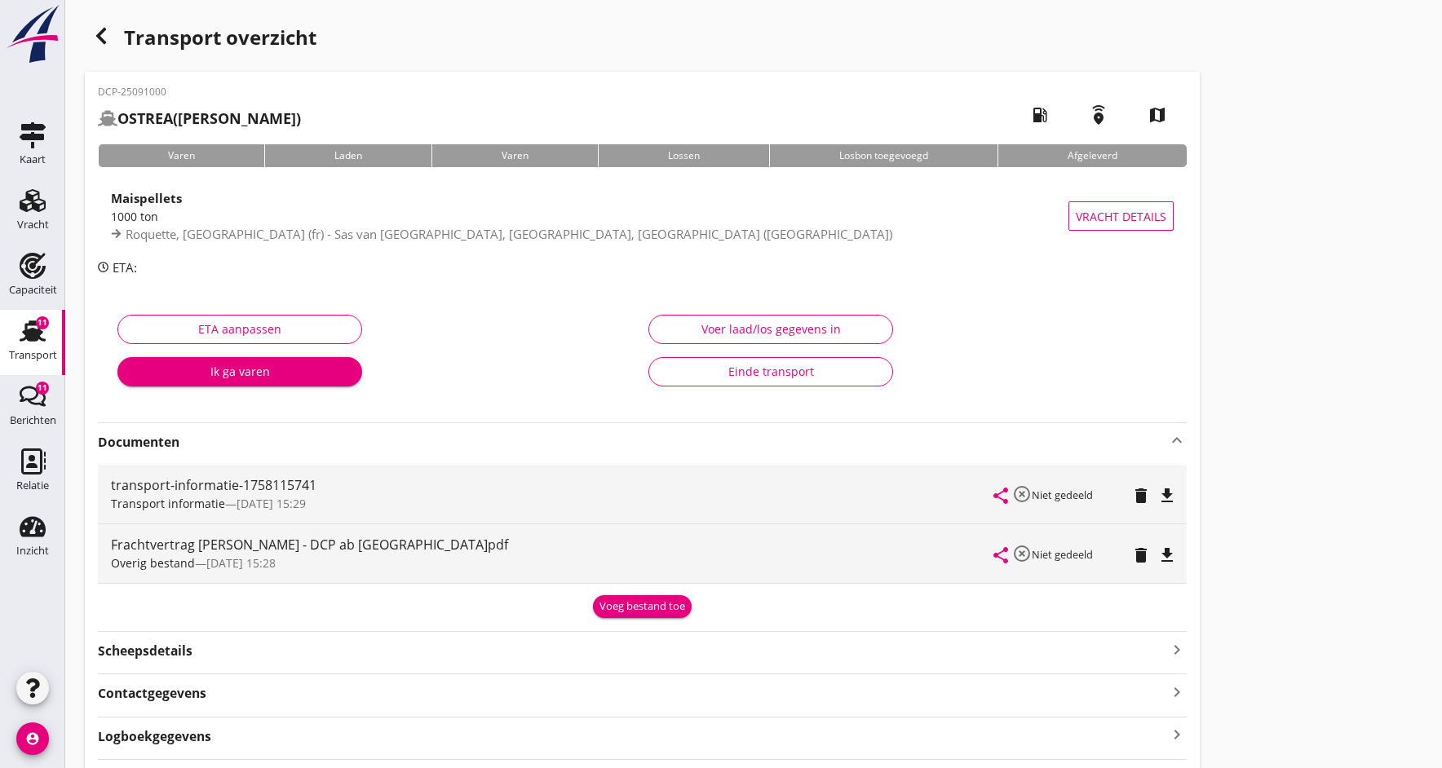
click at [1164, 495] on icon "file_download" at bounding box center [1168, 496] width 20 height 20
click at [1164, 495] on icon "open_in_browser" at bounding box center [1168, 496] width 20 height 20
